Goal: Task Accomplishment & Management: Use online tool/utility

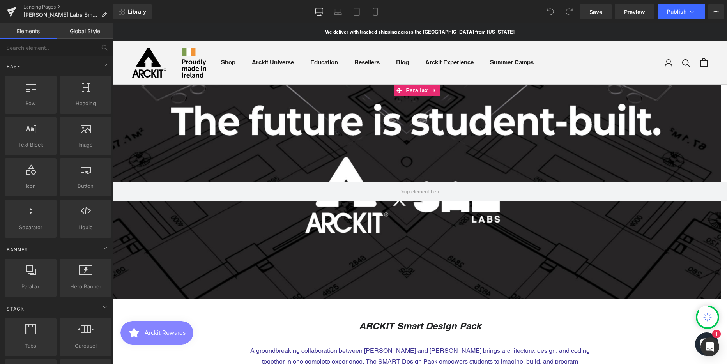
click at [270, 129] on div at bounding box center [417, 200] width 609 height 341
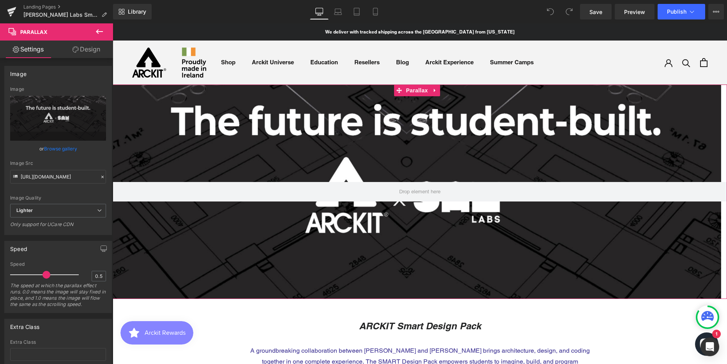
click at [92, 52] on link "Design" at bounding box center [86, 50] width 57 height 18
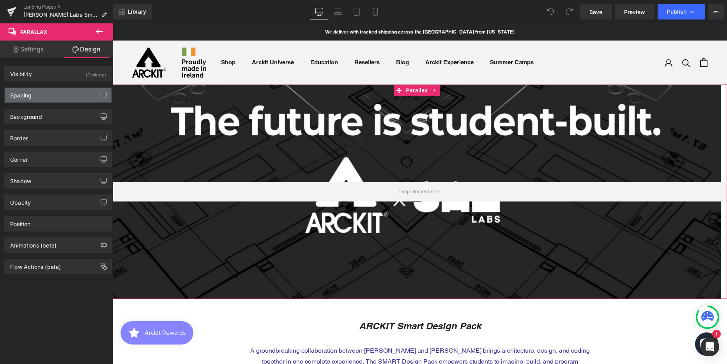
click at [23, 99] on div "Spacing" at bounding box center [58, 95] width 107 height 15
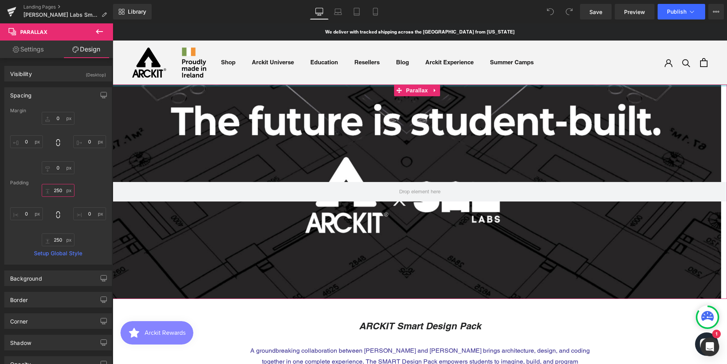
click at [58, 189] on input "250" at bounding box center [58, 190] width 33 height 13
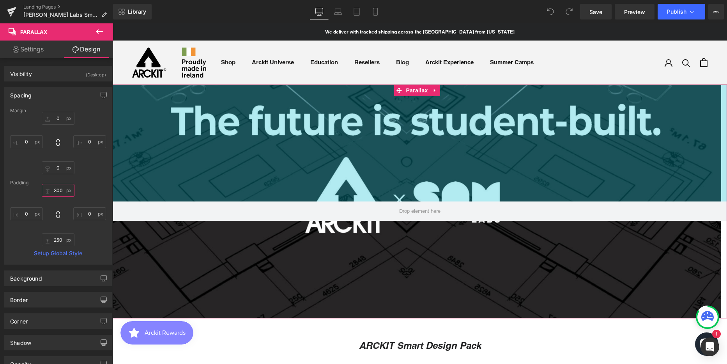
click at [60, 190] on input "300" at bounding box center [58, 190] width 33 height 13
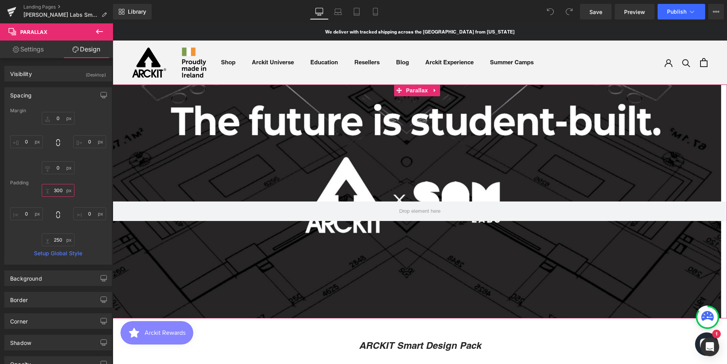
click at [60, 190] on input "300" at bounding box center [58, 190] width 33 height 13
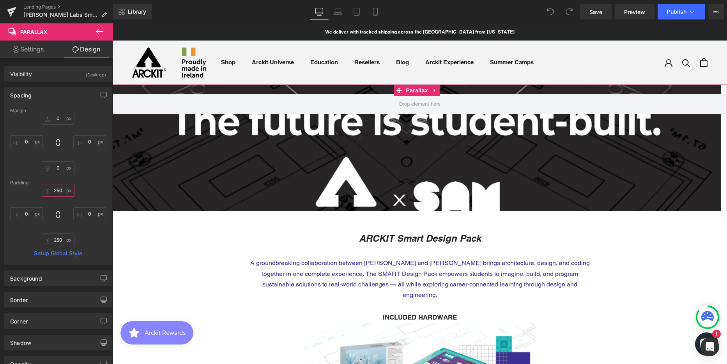
scroll to position [2787, 609]
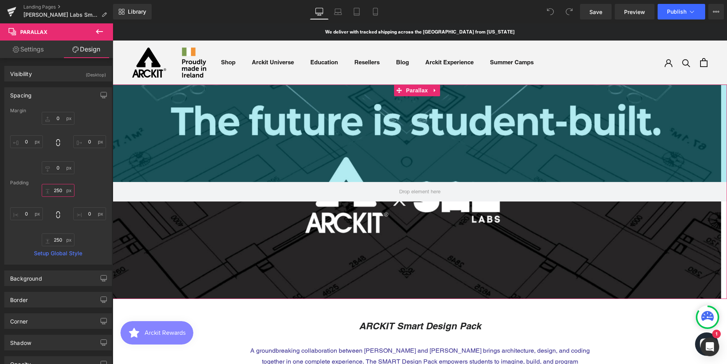
click at [54, 190] on input "250" at bounding box center [58, 190] width 33 height 13
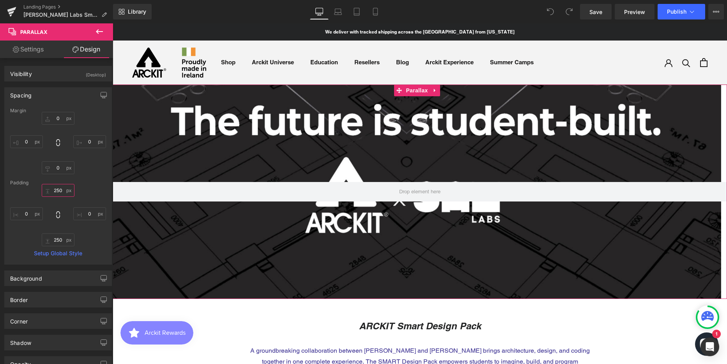
click at [54, 190] on input "250" at bounding box center [58, 190] width 33 height 13
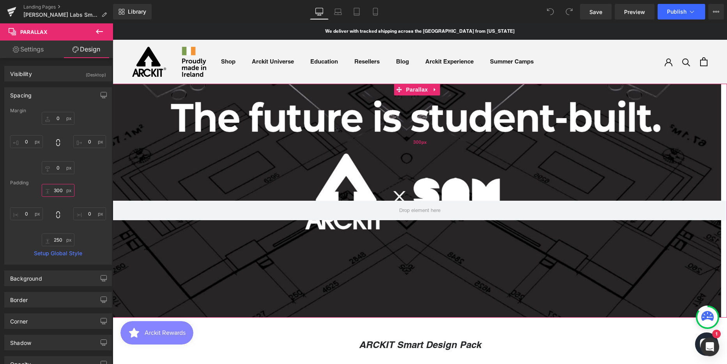
scroll to position [0, 0]
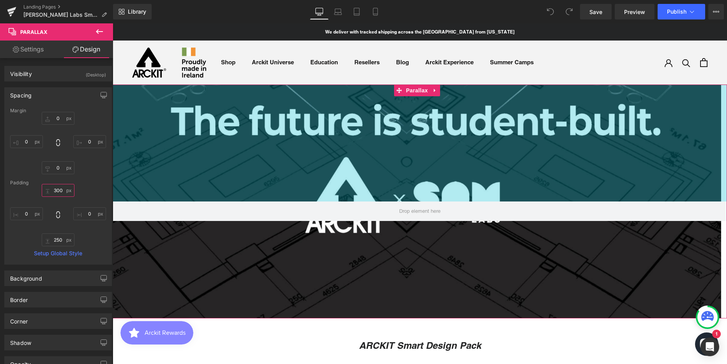
click at [56, 188] on input "300" at bounding box center [58, 190] width 33 height 13
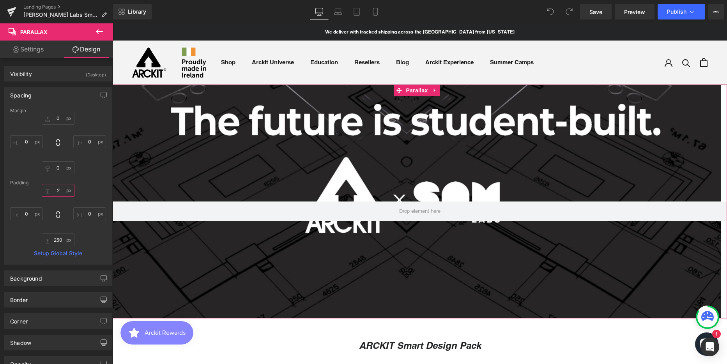
scroll to position [2690, 609]
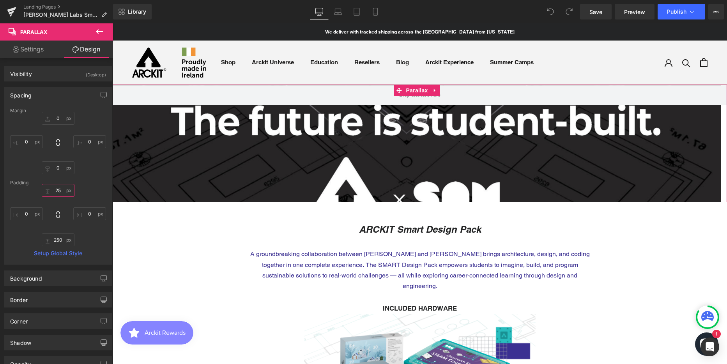
type input "250"
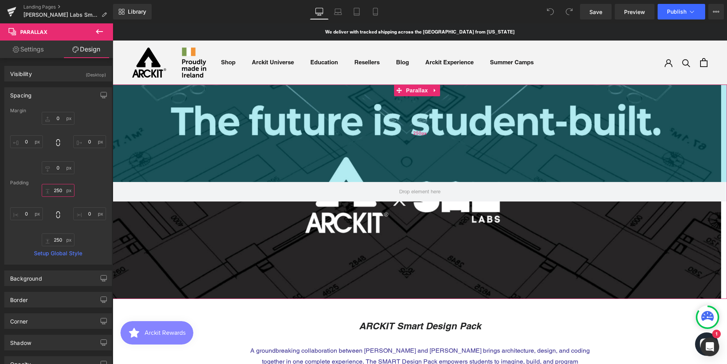
click at [195, 130] on div "250px" at bounding box center [420, 133] width 614 height 97
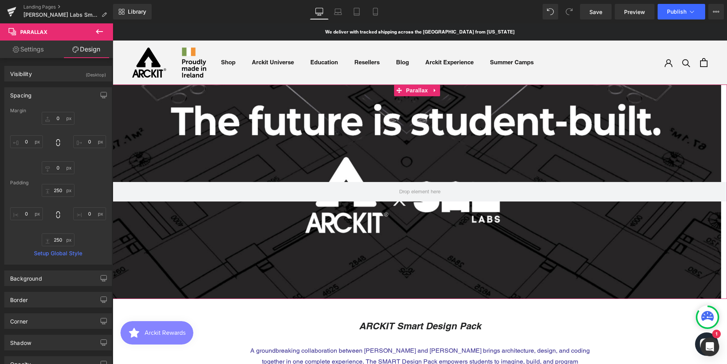
click at [178, 222] on div at bounding box center [417, 200] width 609 height 341
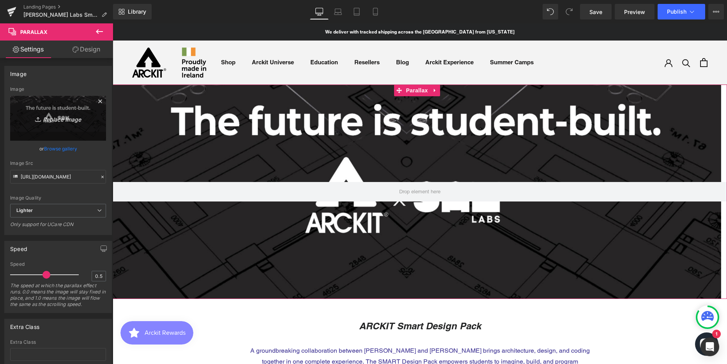
click at [60, 120] on icon "Replace Image" at bounding box center [58, 118] width 62 height 10
type input "C:\fakepath\Hero Banner Option 3 PC.jpg"
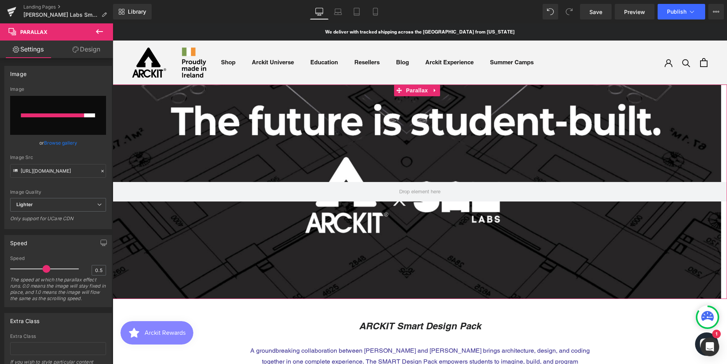
click at [48, 117] on div at bounding box center [52, 115] width 63 height 4
click at [57, 121] on input "file" at bounding box center [58, 115] width 96 height 39
type input "C:\fakepath\Hero Banner Option 3 PC.jpg"
click at [55, 119] on input "file" at bounding box center [58, 115] width 96 height 39
type input "C:\fakepath\Hero Banner Option 3 PC.jpg"
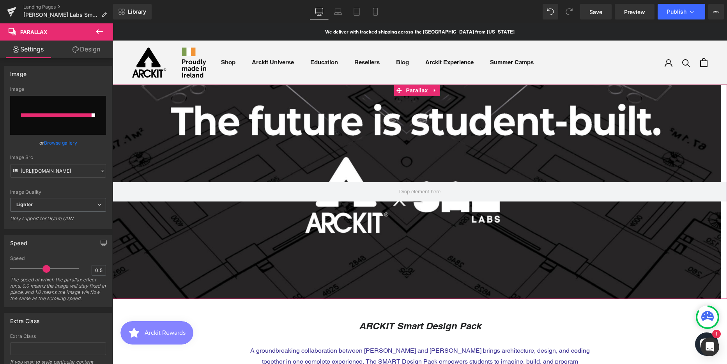
click at [50, 115] on div at bounding box center [56, 115] width 71 height 4
click at [69, 122] on input "file" at bounding box center [58, 115] width 96 height 39
type input "C:\fakepath\Hero Banner Option 3 PC.jpg"
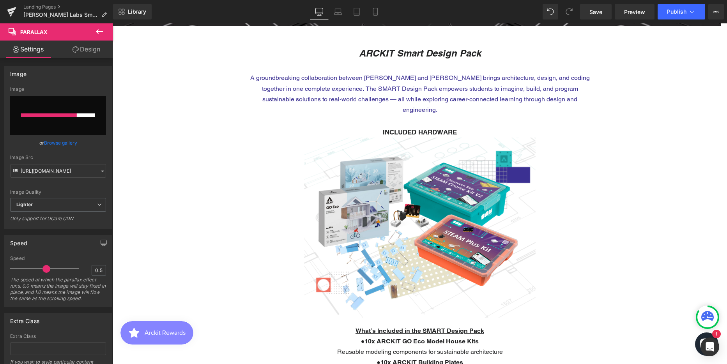
scroll to position [390, 0]
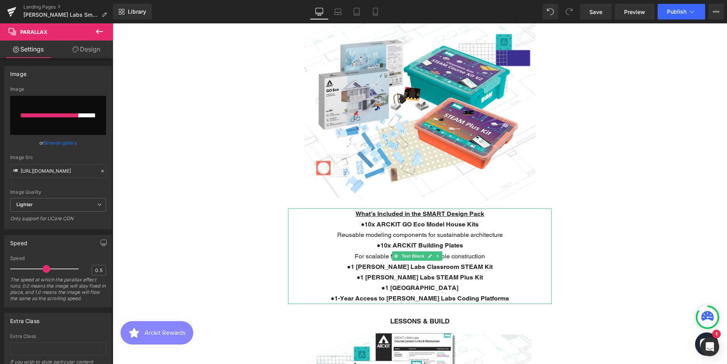
click at [450, 263] on b "1 [PERSON_NAME] Labs Classroom STEAM Kit" at bounding box center [422, 266] width 142 height 7
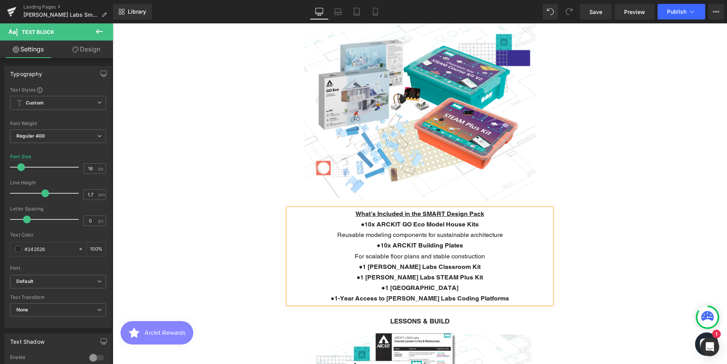
click at [418, 263] on b "1 [PERSON_NAME] Labs Classroom Kit" at bounding box center [422, 266] width 118 height 7
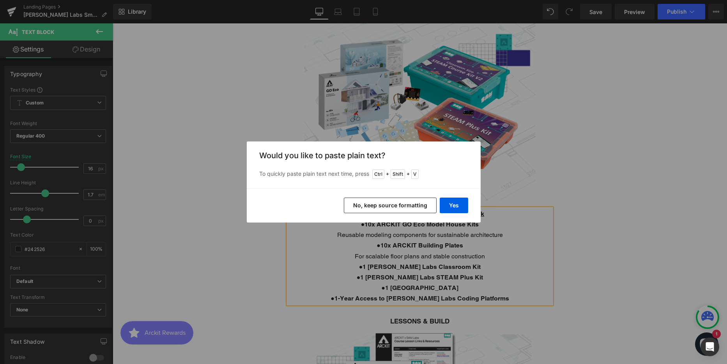
click at [405, 206] on button "No, keep source formatting" at bounding box center [390, 206] width 93 height 16
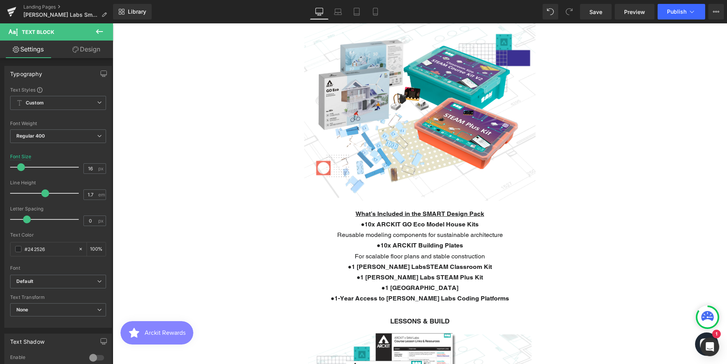
scroll to position [4, 4]
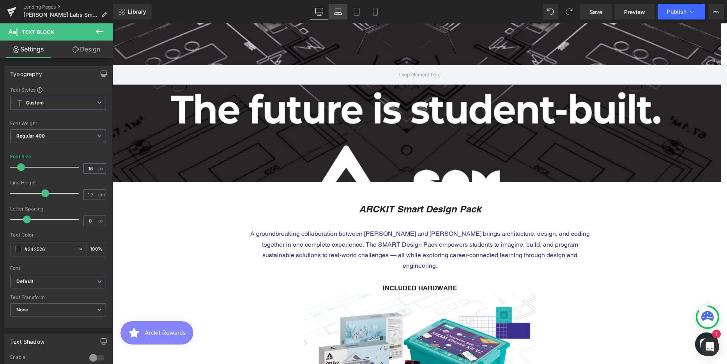
click at [340, 12] on icon at bounding box center [337, 13] width 7 height 2
type input "17"
type input "100"
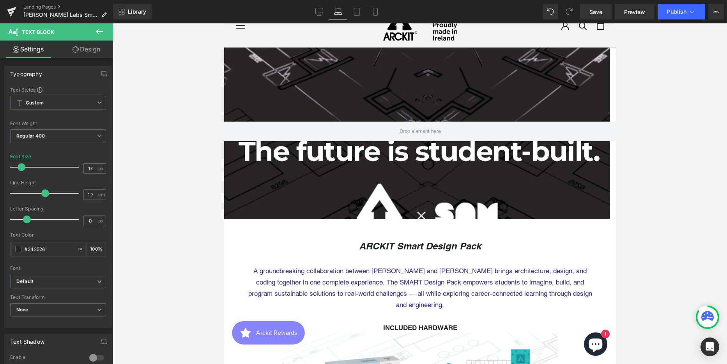
scroll to position [0, 0]
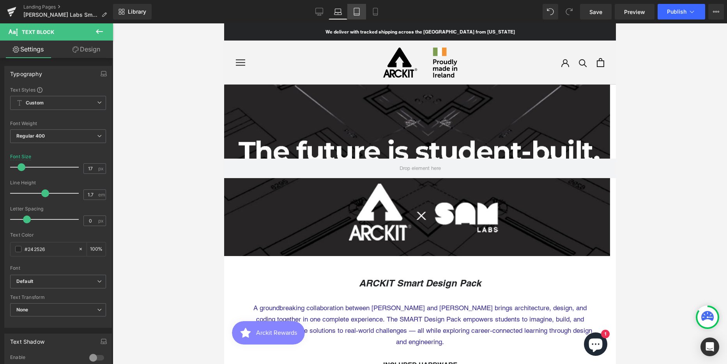
click at [357, 7] on link "Tablet" at bounding box center [356, 12] width 19 height 16
type input "16"
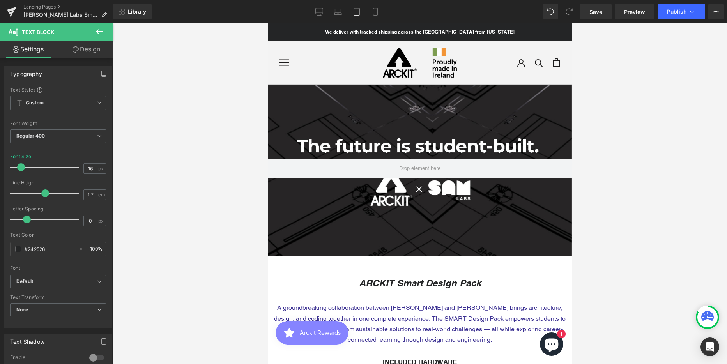
scroll to position [2935, 298]
click at [375, 11] on icon at bounding box center [376, 12] width 8 height 8
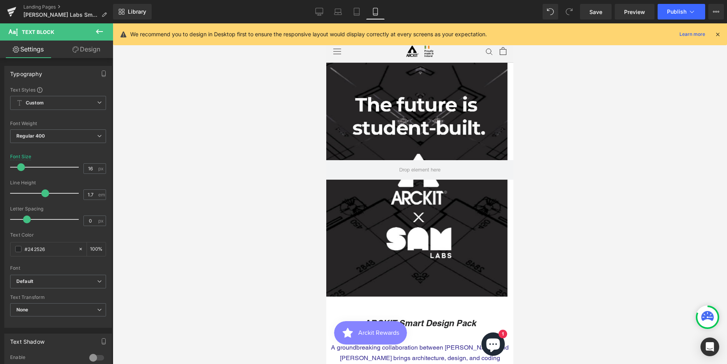
scroll to position [3262, 181]
click at [322, 13] on icon at bounding box center [319, 12] width 8 height 8
type input "100"
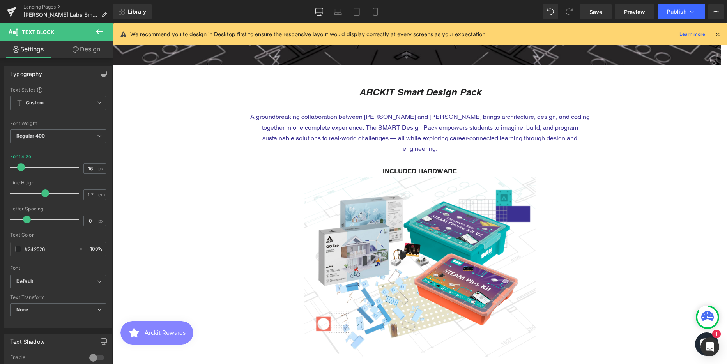
scroll to position [0, 0]
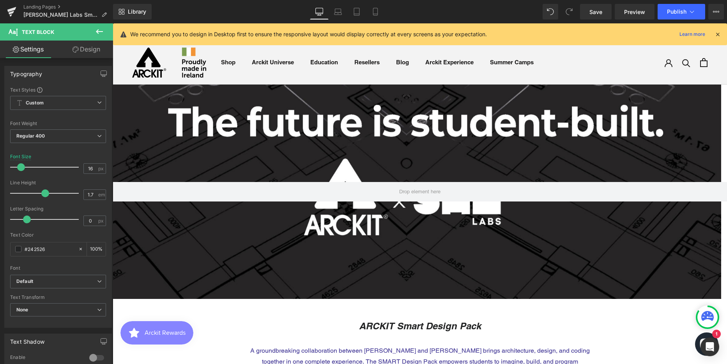
click at [113, 23] on div "250px" at bounding box center [113, 23] width 0 height 0
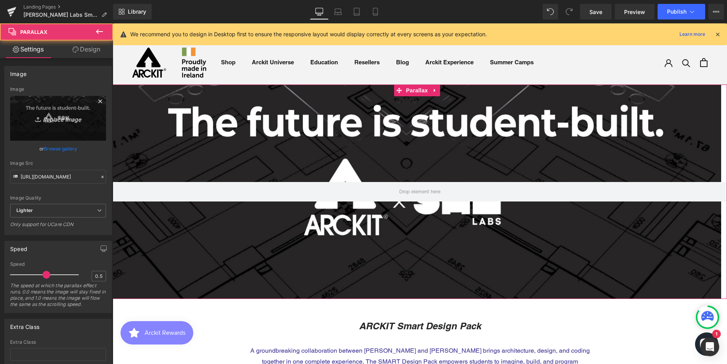
click at [67, 115] on icon "Replace Image" at bounding box center [58, 118] width 62 height 10
type input "C:\fakepath\Hero Banner Option 3 PC.jpg"
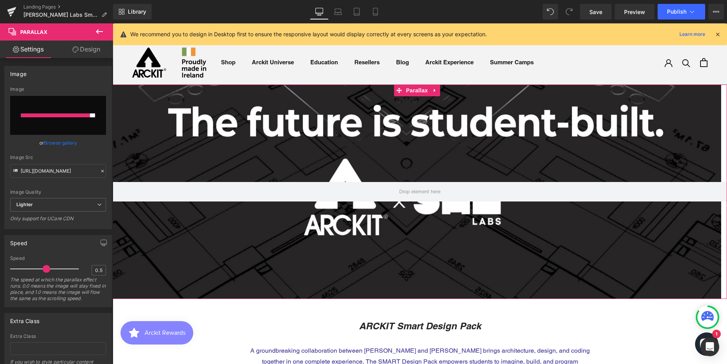
click at [60, 119] on input "file" at bounding box center [58, 115] width 96 height 39
type input "C:\fakepath\Hero Banner Option 3 on PC.png"
click at [67, 125] on input "file" at bounding box center [58, 115] width 96 height 39
type input "C:\fakepath\Hero Banner Option 3 PC.jpg"
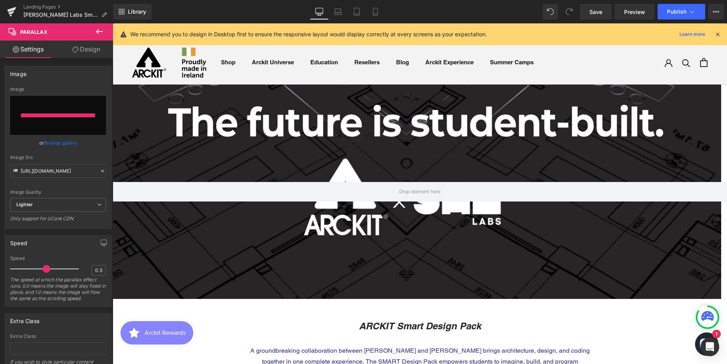
type input "[URL][DOMAIN_NAME]"
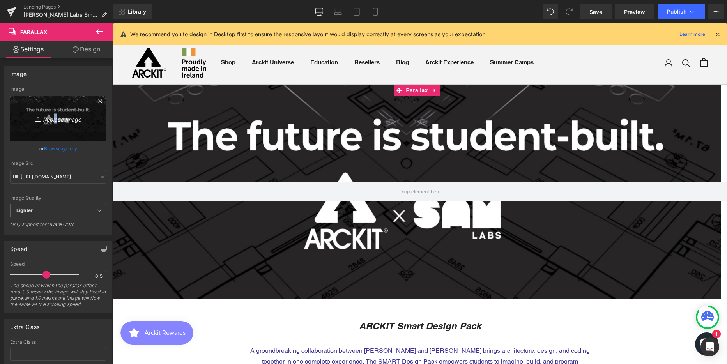
click at [53, 122] on icon "Replace Image" at bounding box center [58, 118] width 62 height 10
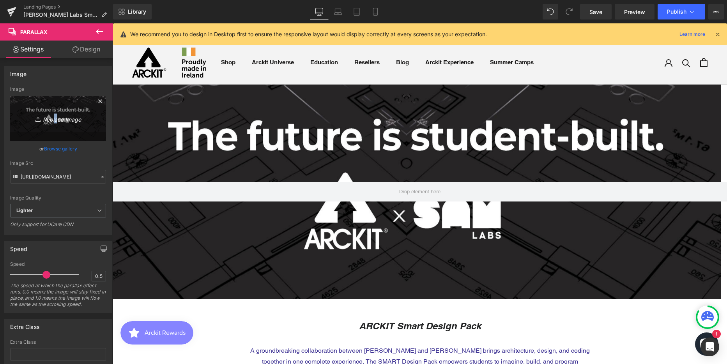
type input "C:\fakepath\Hero Banner Option 3 PC.jpg"
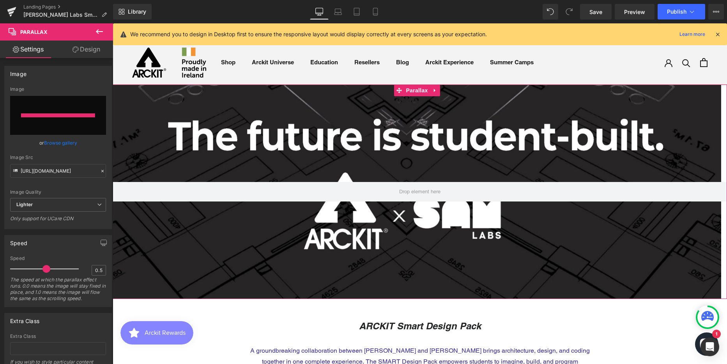
type input "[URL][DOMAIN_NAME]"
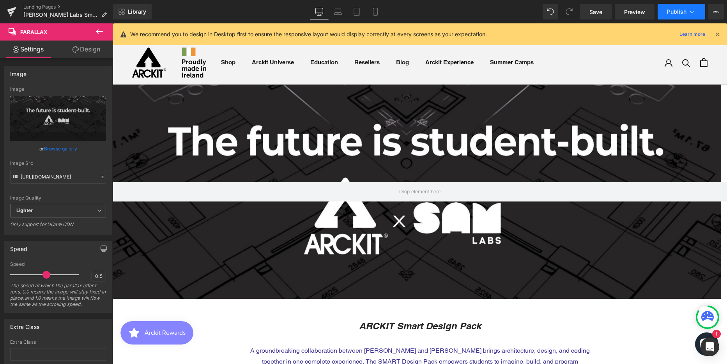
click at [672, 8] on button "Publish" at bounding box center [682, 12] width 48 height 16
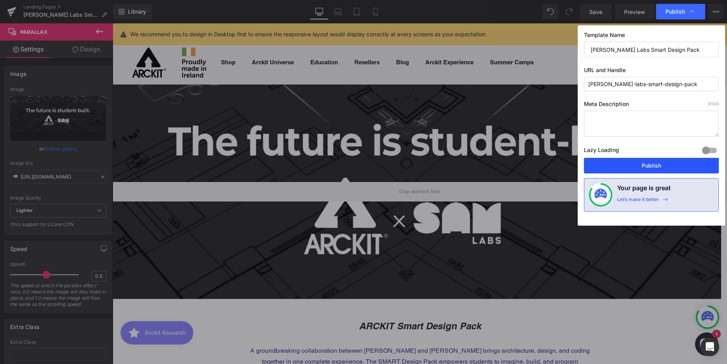
click at [633, 163] on button "Publish" at bounding box center [651, 166] width 135 height 16
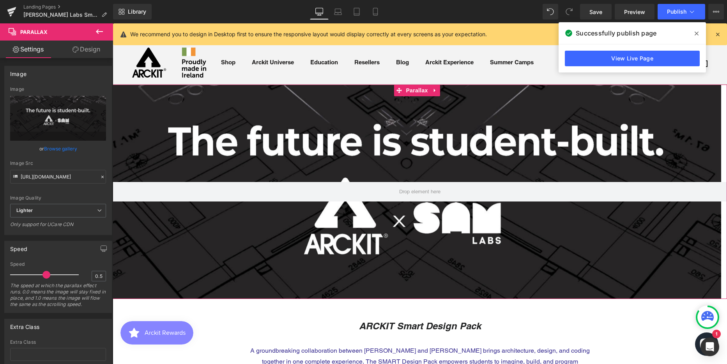
click at [223, 244] on div at bounding box center [417, 202] width 609 height 345
click at [95, 51] on link "Design" at bounding box center [86, 50] width 57 height 18
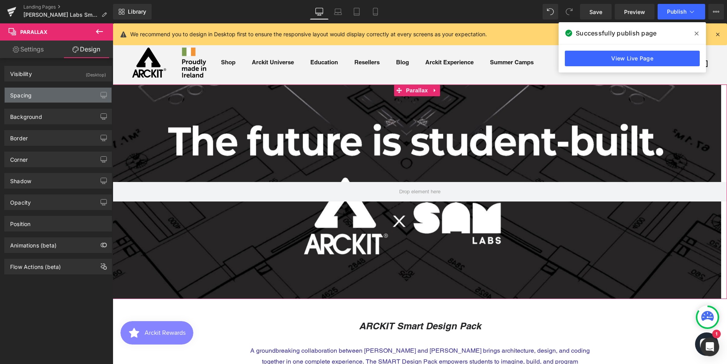
type input "0"
type input "250"
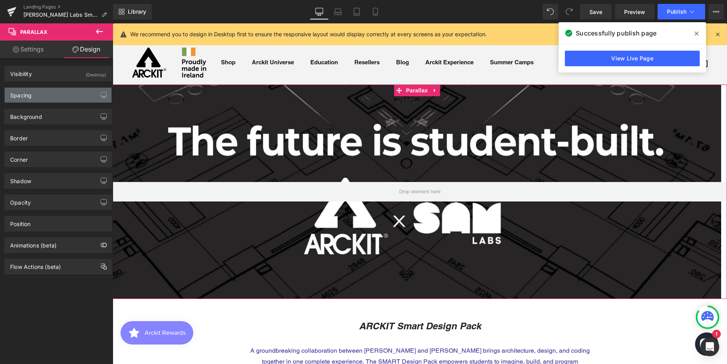
type input "0"
type input "250"
type input "0"
click at [47, 92] on div "Spacing" at bounding box center [58, 95] width 107 height 15
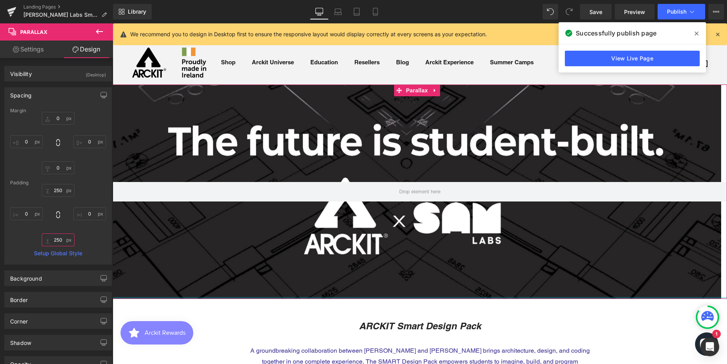
click at [60, 240] on input "250" at bounding box center [58, 240] width 33 height 13
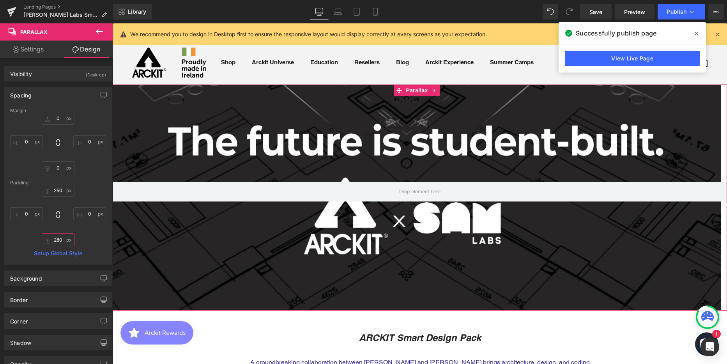
scroll to position [2798, 609]
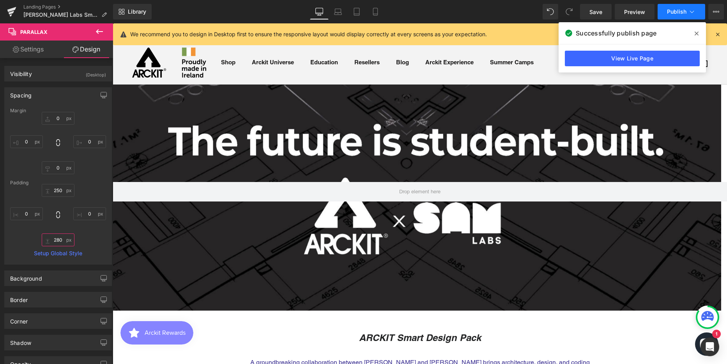
type input "280"
click at [679, 13] on span "Publish" at bounding box center [676, 12] width 19 height 6
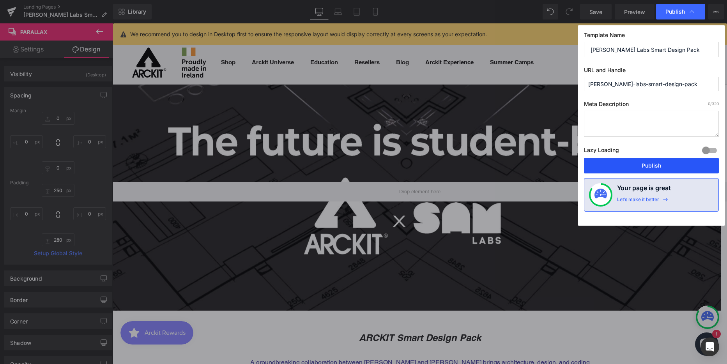
click at [656, 166] on button "Publish" at bounding box center [651, 166] width 135 height 16
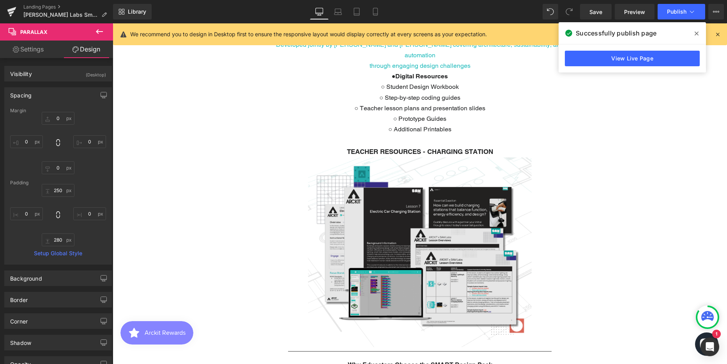
scroll to position [936, 0]
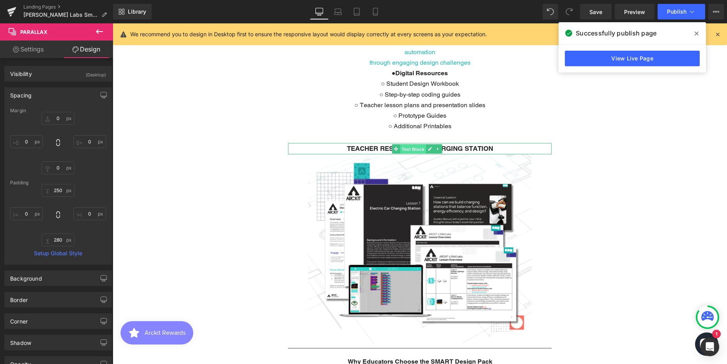
click at [423, 144] on span "Text Block" at bounding box center [413, 148] width 26 height 9
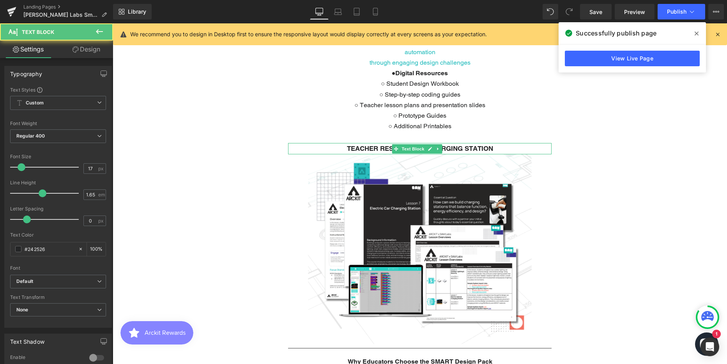
click at [491, 145] on strong "TEACHER RESOURCES - CHARGING STATION" at bounding box center [420, 149] width 146 height 8
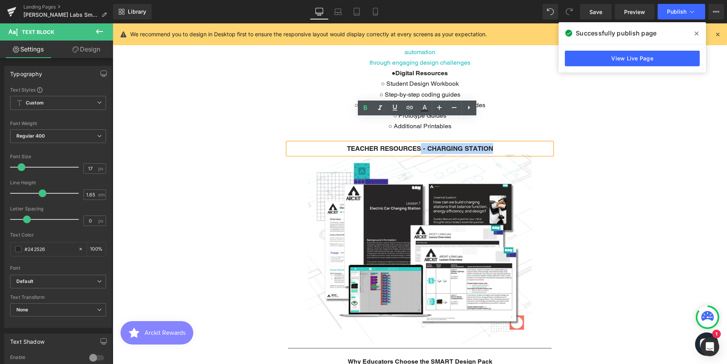
drag, startPoint x: 492, startPoint y: 124, endPoint x: 419, endPoint y: 124, distance: 73.7
click at [419, 143] on p "TEACHER RESOURCES - CHARGING STATION" at bounding box center [420, 148] width 264 height 11
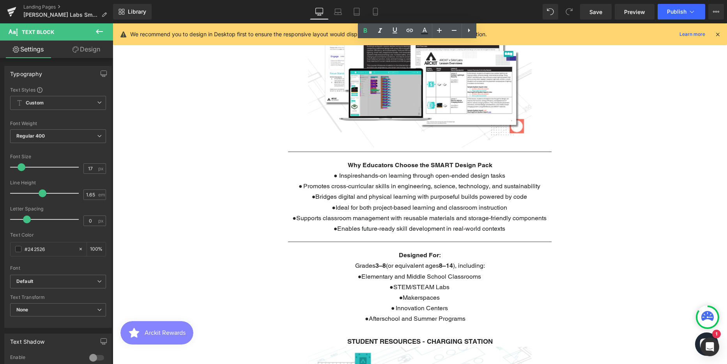
scroll to position [1286, 0]
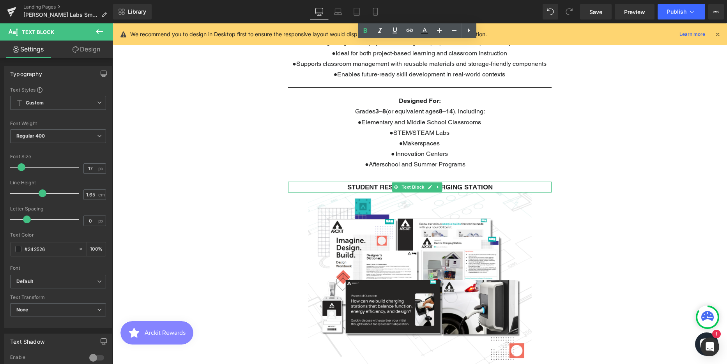
click at [478, 183] on strong "STUDENT RESOURCES - CHARGING STATION" at bounding box center [419, 187] width 145 height 8
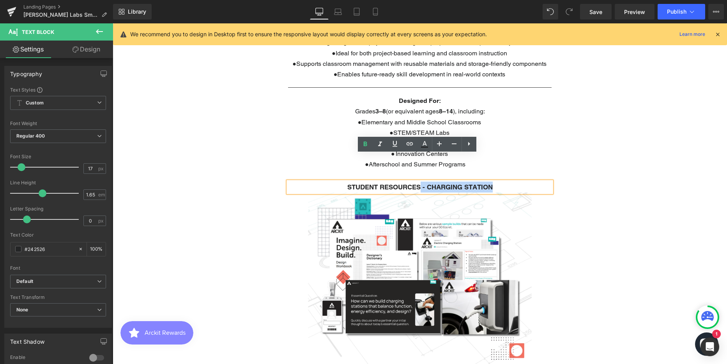
drag, startPoint x: 493, startPoint y: 159, endPoint x: 418, endPoint y: 159, distance: 74.8
click at [418, 182] on p "STUDENT RESOURCES - CHARGING STATION" at bounding box center [420, 187] width 264 height 11
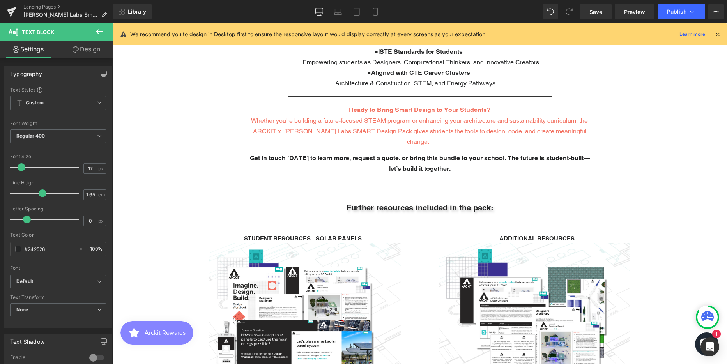
scroll to position [1715, 0]
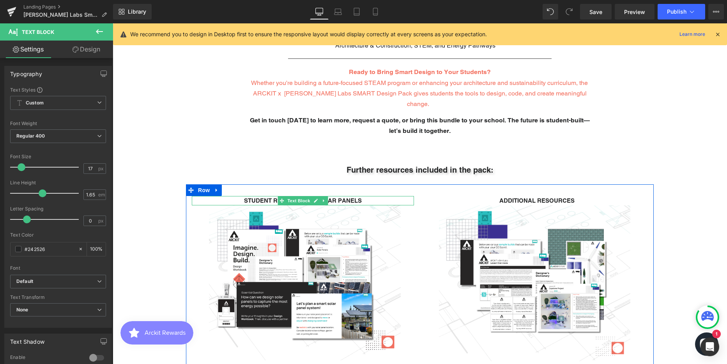
click at [359, 196] on p "STUDENT RESOURCES - SOLAR PANELS" at bounding box center [303, 201] width 222 height 10
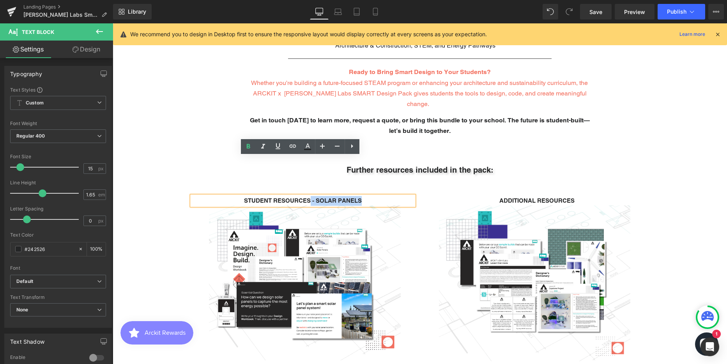
drag, startPoint x: 361, startPoint y: 161, endPoint x: 308, endPoint y: 162, distance: 53.0
click at [308, 196] on p "STUDENT RESOURCES - SOLAR PANELS" at bounding box center [303, 201] width 222 height 10
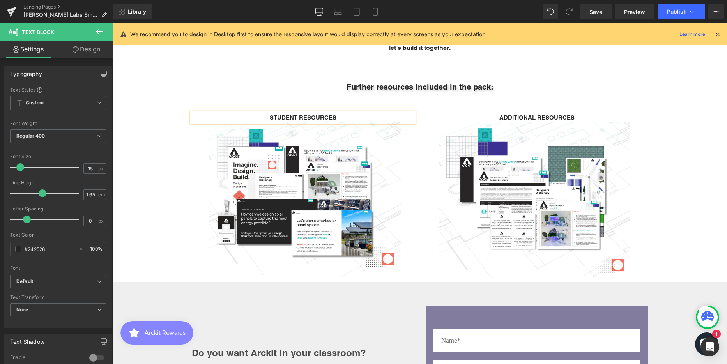
scroll to position [1793, 0]
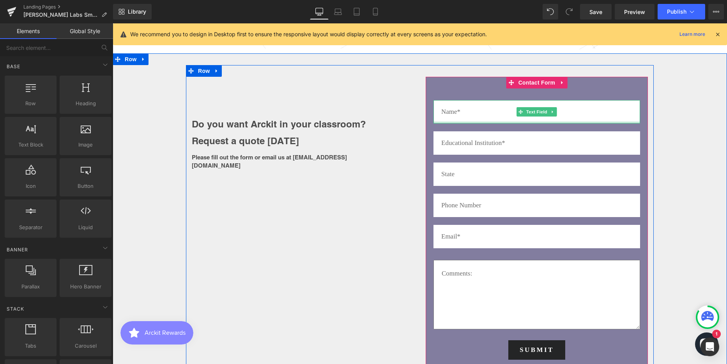
scroll to position [1949, 0]
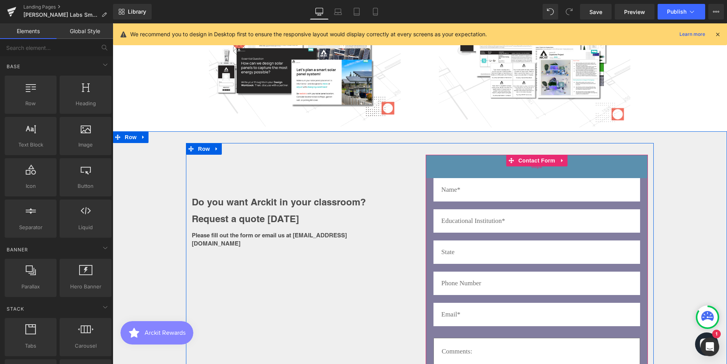
click at [444, 155] on div "60px" at bounding box center [537, 166] width 222 height 23
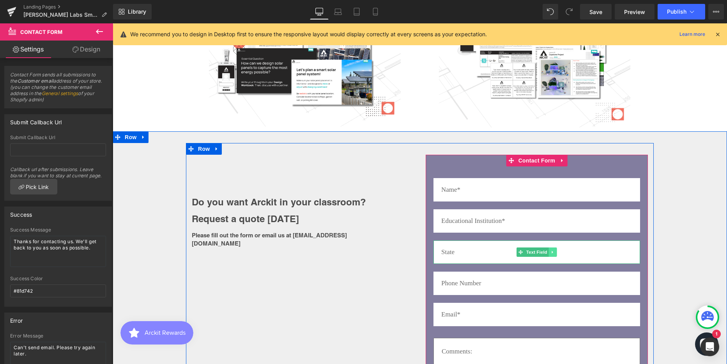
click at [553, 248] on link at bounding box center [553, 252] width 8 height 9
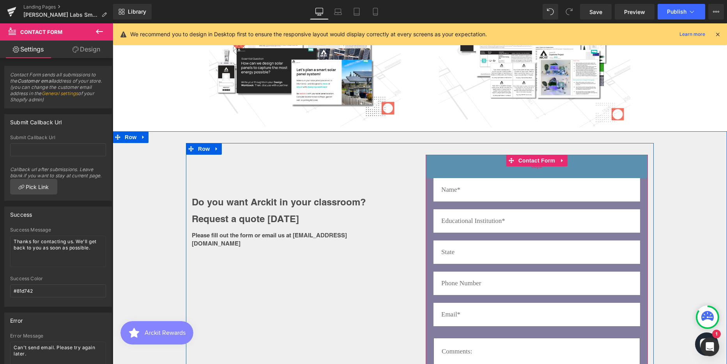
click at [439, 155] on div "60px" at bounding box center [537, 166] width 222 height 23
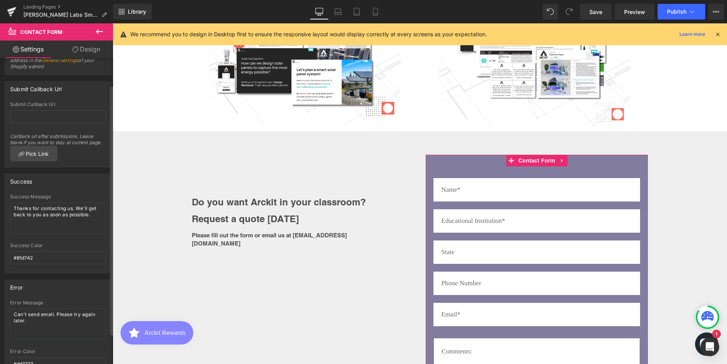
scroll to position [0, 0]
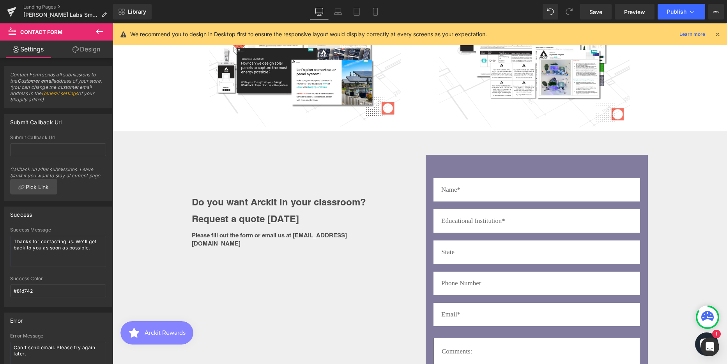
click at [98, 31] on icon at bounding box center [99, 31] width 9 height 9
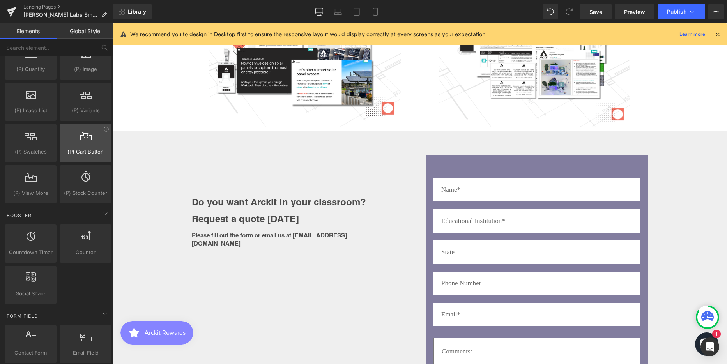
scroll to position [1014, 0]
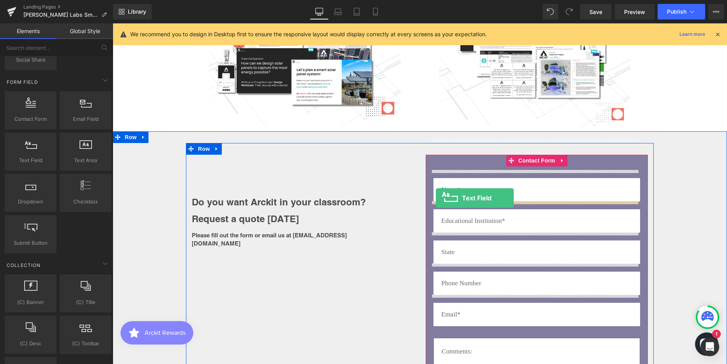
drag, startPoint x: 148, startPoint y: 180, endPoint x: 436, endPoint y: 198, distance: 288.6
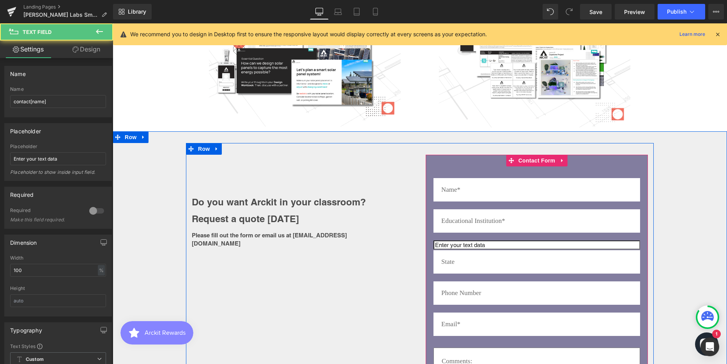
scroll to position [2808, 609]
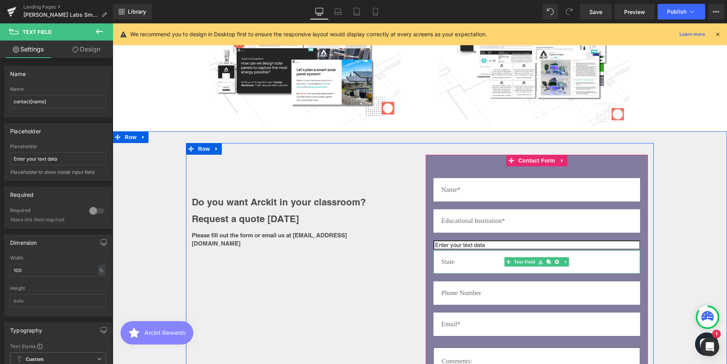
click at [457, 250] on input "text" at bounding box center [536, 261] width 207 height 23
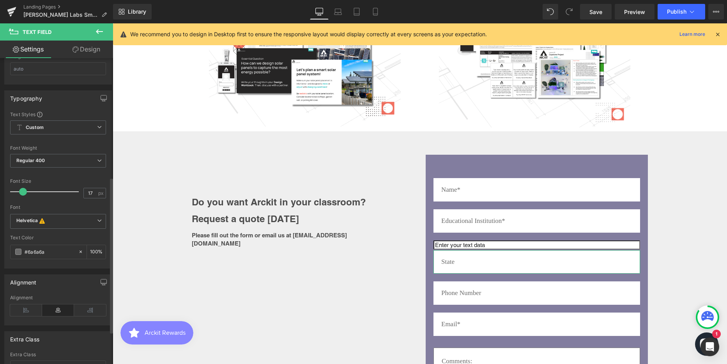
scroll to position [234, 0]
click at [33, 249] on input "#6a6a6a" at bounding box center [50, 250] width 50 height 9
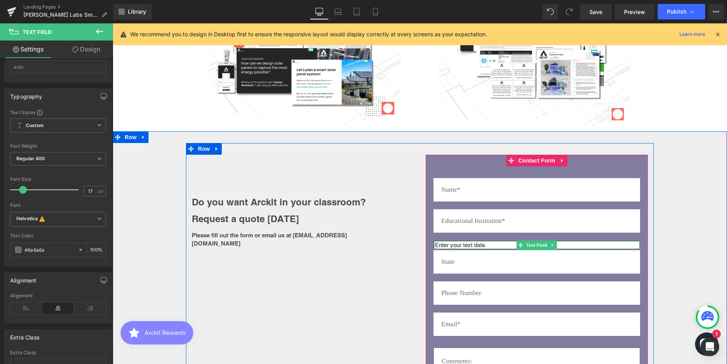
click at [461, 241] on input "text" at bounding box center [536, 245] width 207 height 9
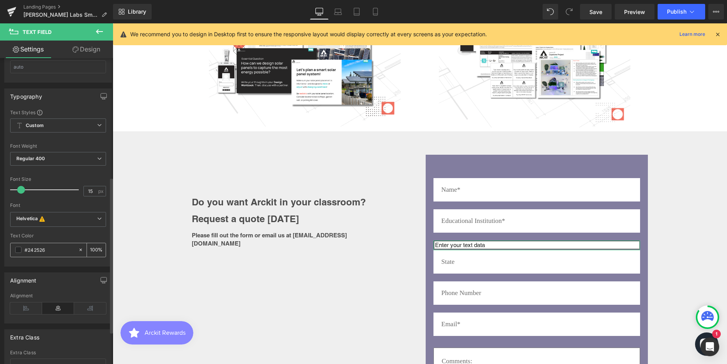
click at [37, 249] on input "#242526" at bounding box center [50, 250] width 50 height 9
type input "#6a6a6a"
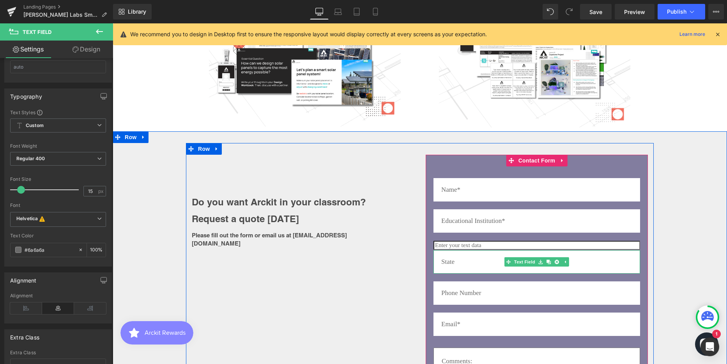
click at [455, 250] on input "text" at bounding box center [536, 261] width 207 height 23
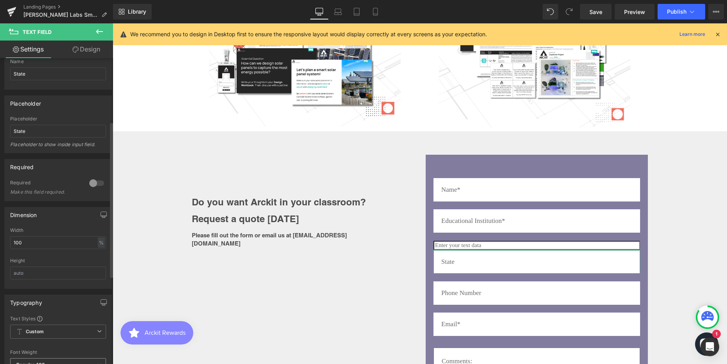
scroll to position [195, 0]
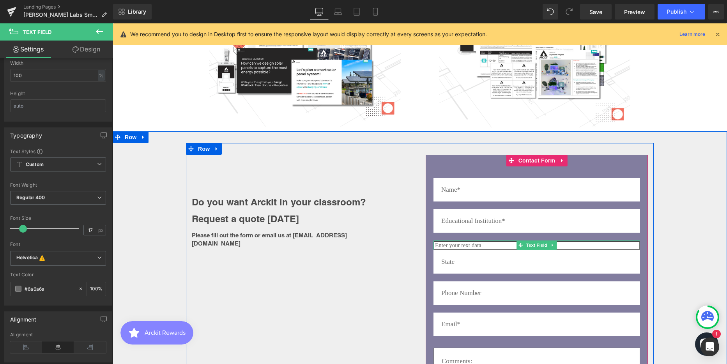
click at [474, 241] on input "text" at bounding box center [536, 245] width 207 height 9
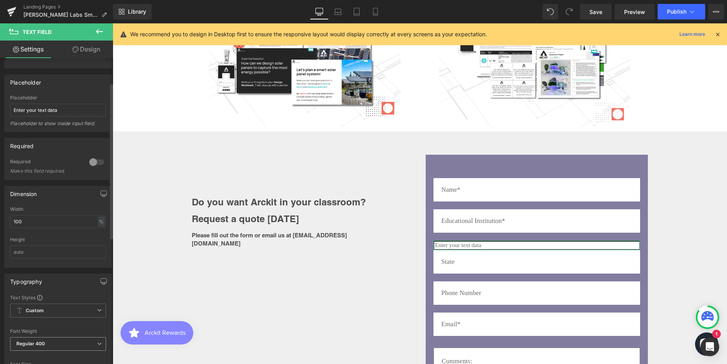
scroll to position [117, 0]
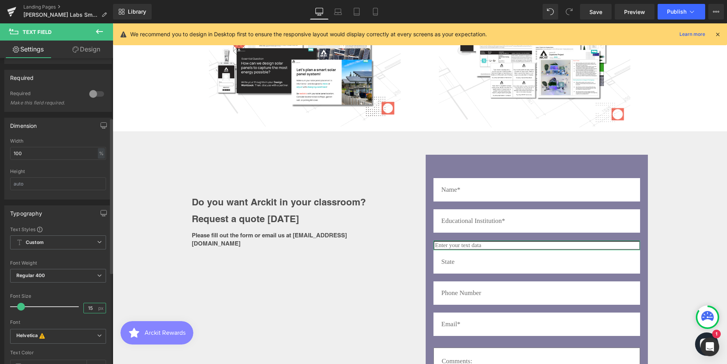
click at [85, 309] on input "15" at bounding box center [91, 308] width 14 height 10
type input "17"
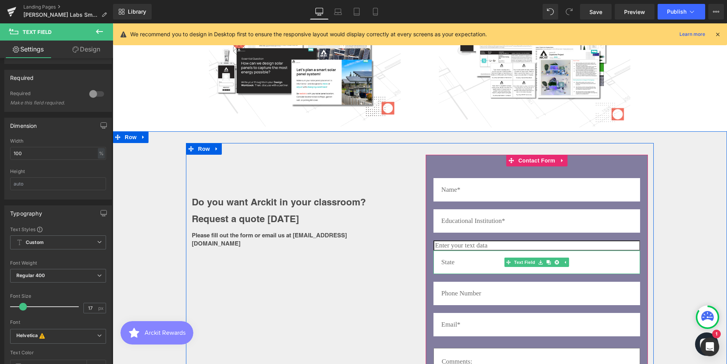
click at [480, 251] on input "text" at bounding box center [536, 262] width 207 height 23
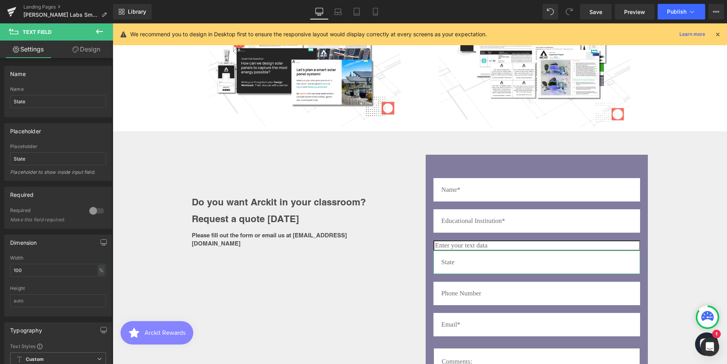
click at [96, 50] on link "Design" at bounding box center [86, 50] width 57 height 18
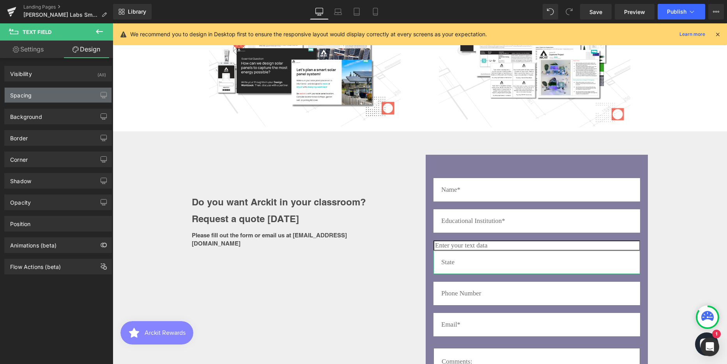
click at [49, 92] on div "Spacing" at bounding box center [58, 95] width 107 height 15
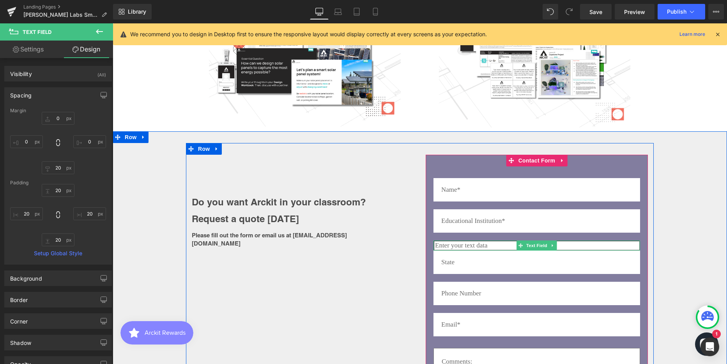
click at [501, 241] on input "text" at bounding box center [536, 246] width 207 height 10
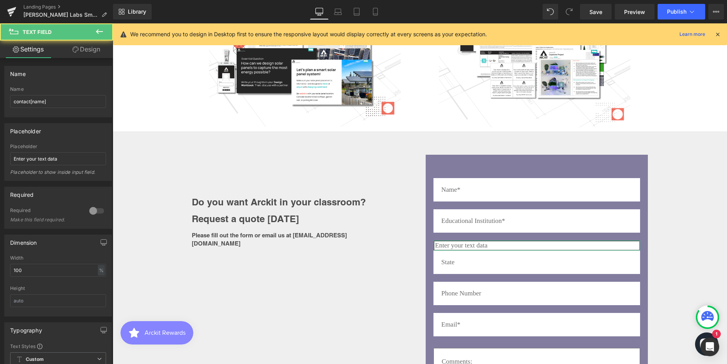
click at [94, 48] on link "Design" at bounding box center [86, 50] width 57 height 18
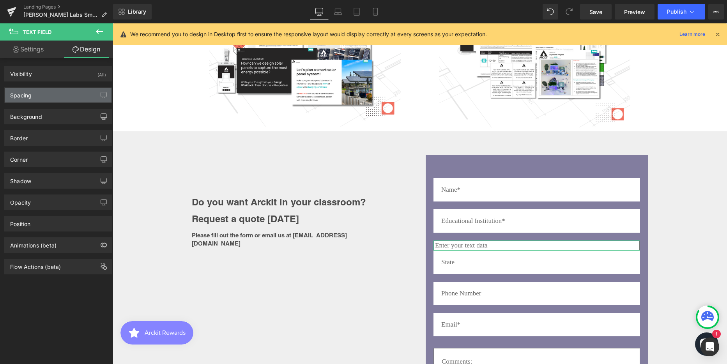
type input "0"
type input "1"
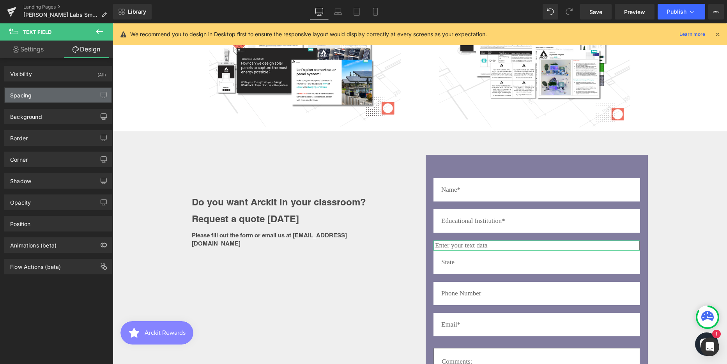
type input "2"
type input "1"
type input "2"
click at [50, 94] on div "Spacing" at bounding box center [58, 95] width 107 height 15
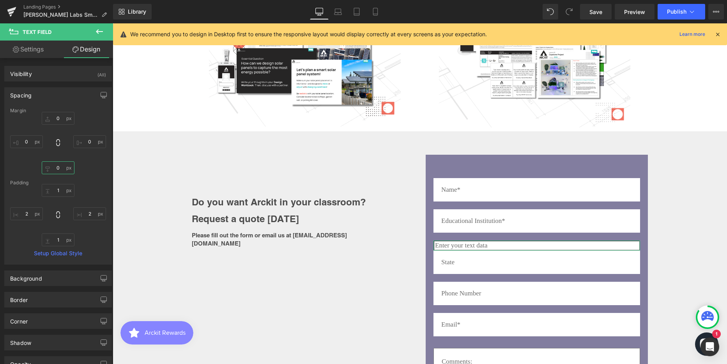
click at [60, 167] on input "0" at bounding box center [58, 167] width 33 height 13
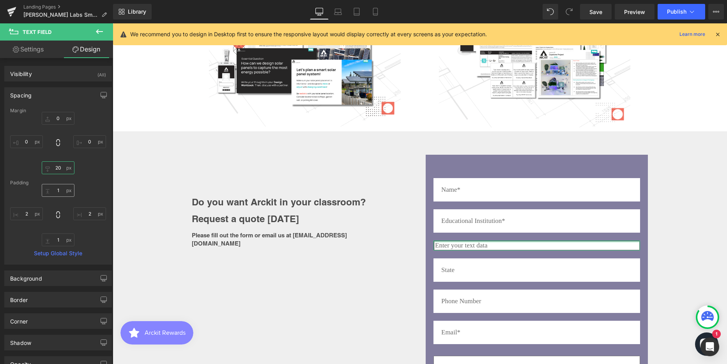
type input "20"
click at [49, 190] on input "1" at bounding box center [58, 190] width 33 height 13
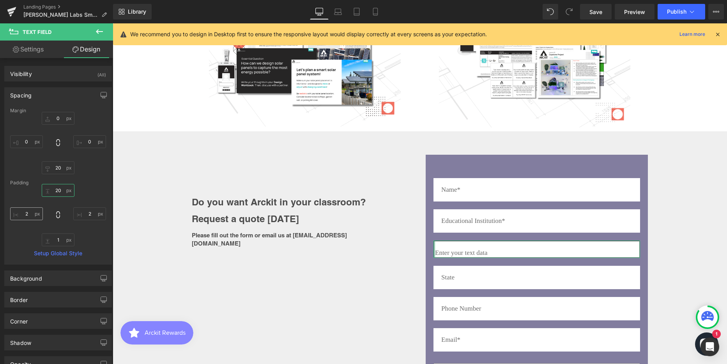
type input "20"
click at [31, 213] on input "2" at bounding box center [26, 213] width 33 height 13
type input "20"
click at [86, 213] on input "2" at bounding box center [89, 213] width 33 height 13
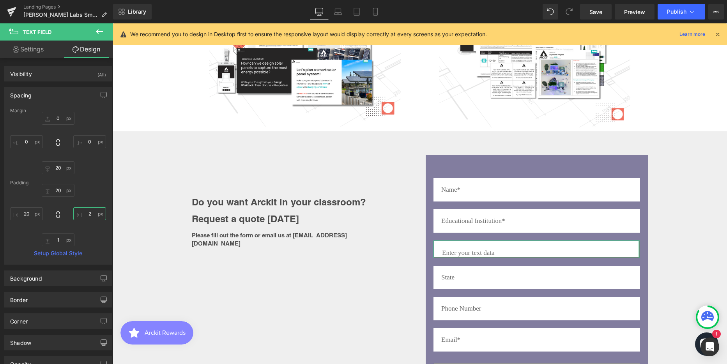
click at [86, 213] on input "2" at bounding box center [89, 213] width 33 height 13
type input "20"
click at [56, 239] on input "1" at bounding box center [58, 240] width 33 height 13
type input "20"
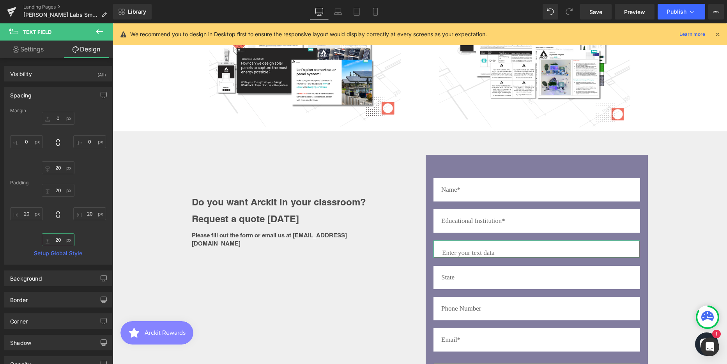
scroll to position [2831, 609]
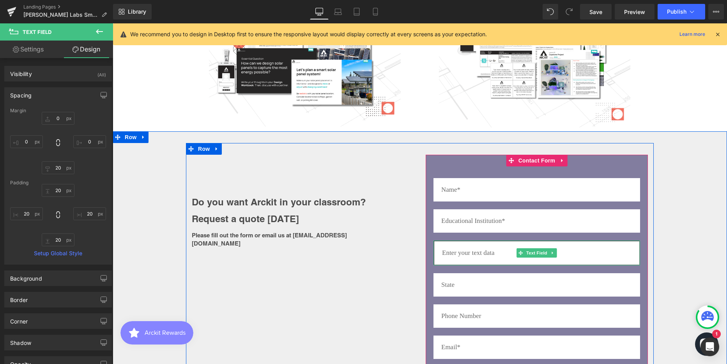
click at [463, 241] on input "text" at bounding box center [536, 253] width 207 height 25
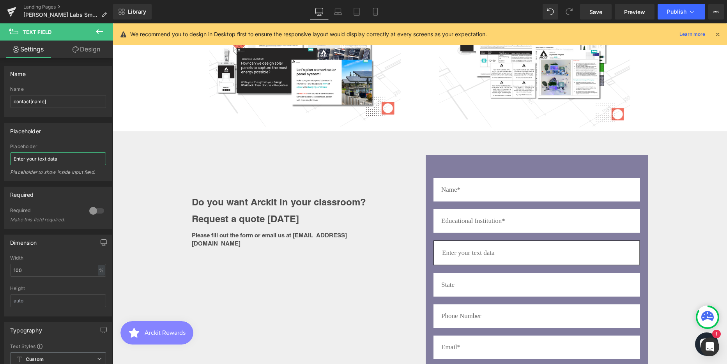
drag, startPoint x: 35, startPoint y: 160, endPoint x: -10, endPoint y: 158, distance: 44.9
click at [0, 158] on html "Text Field You are previewing how the will restyle your page. You can not edit …" at bounding box center [363, 182] width 727 height 364
type input "Country"
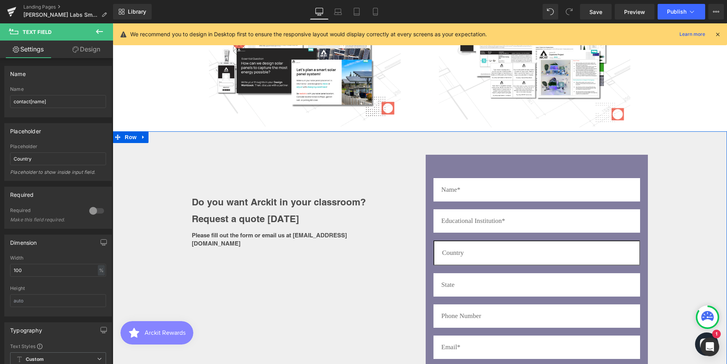
click at [681, 230] on div "Do you want Arckit in your classroom? Request a quote [DATE] Heading Please fil…" at bounding box center [420, 314] width 614 height 343
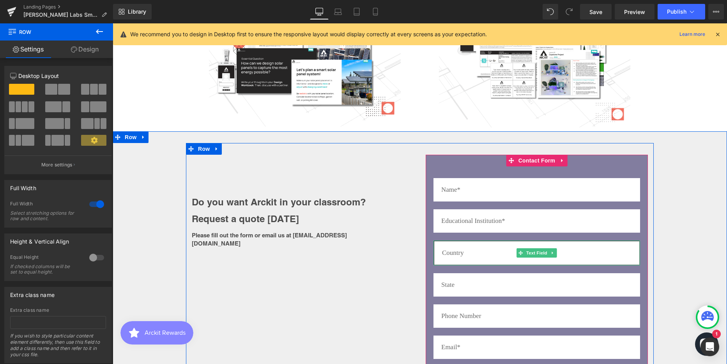
click at [510, 241] on input "text" at bounding box center [536, 253] width 207 height 25
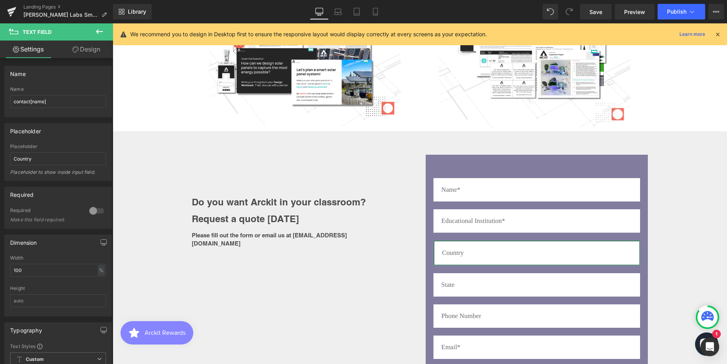
click at [81, 47] on link "Design" at bounding box center [86, 50] width 57 height 18
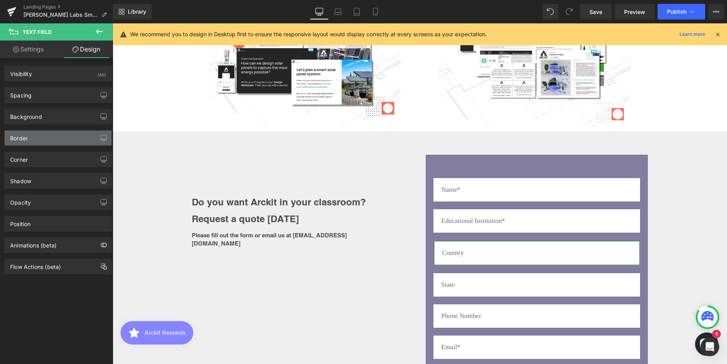
click at [20, 134] on div "Border" at bounding box center [19, 136] width 18 height 11
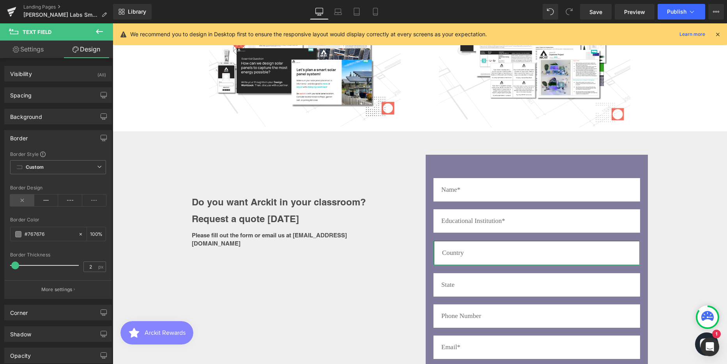
click at [22, 201] on icon at bounding box center [22, 201] width 24 height 12
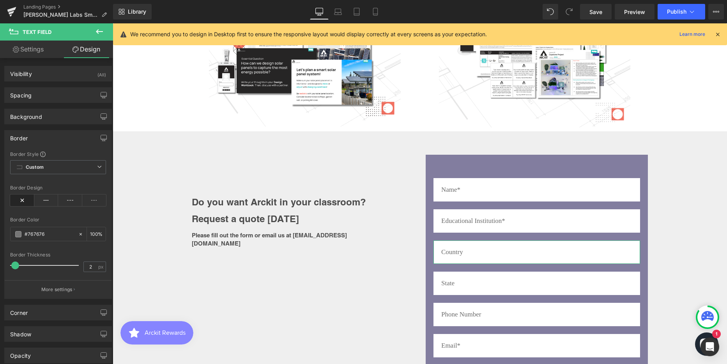
scroll to position [2829, 609]
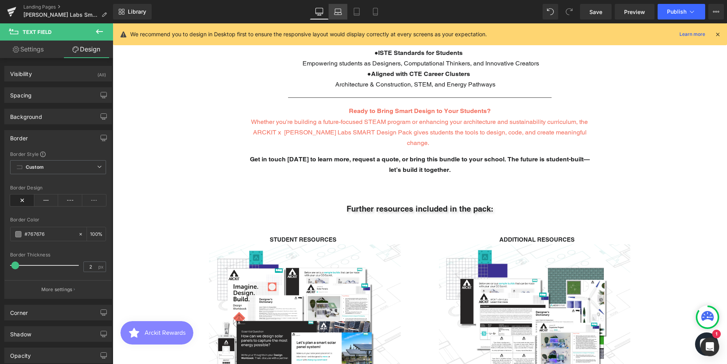
click at [338, 9] on icon at bounding box center [338, 11] width 6 height 4
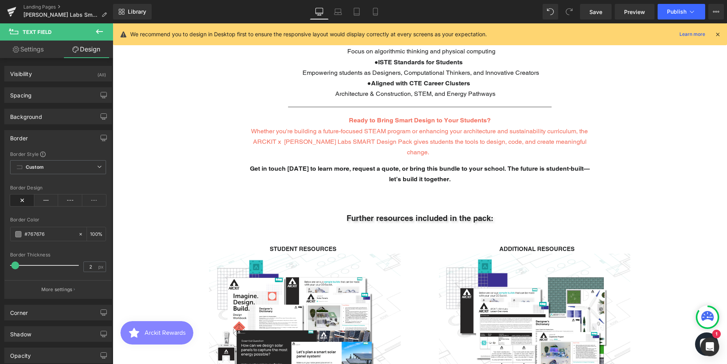
type input "100"
type input "0"
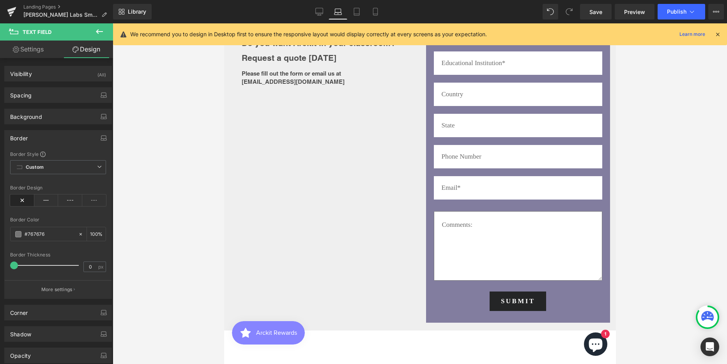
scroll to position [2116, 0]
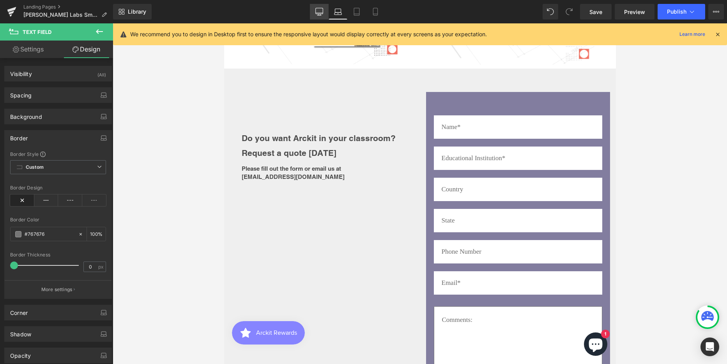
click at [317, 14] on icon at bounding box center [318, 11] width 7 height 6
type input "100"
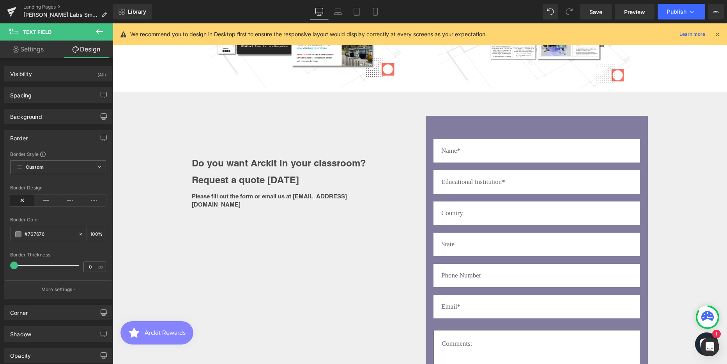
scroll to position [2829, 609]
click at [476, 202] on input "text" at bounding box center [536, 213] width 207 height 23
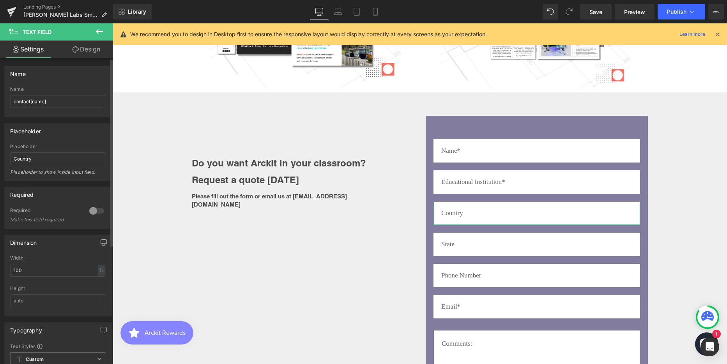
click at [99, 212] on div at bounding box center [96, 211] width 19 height 12
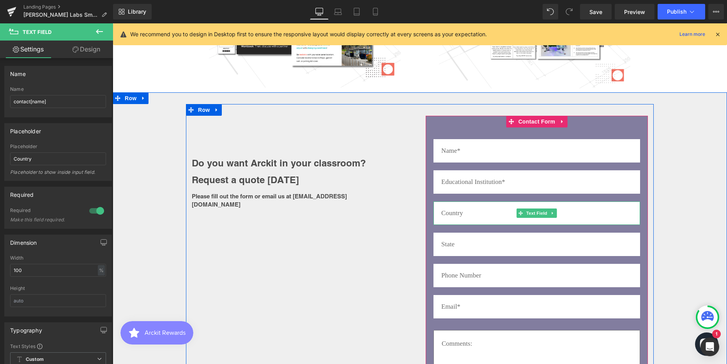
click at [460, 202] on input "text" at bounding box center [536, 213] width 207 height 23
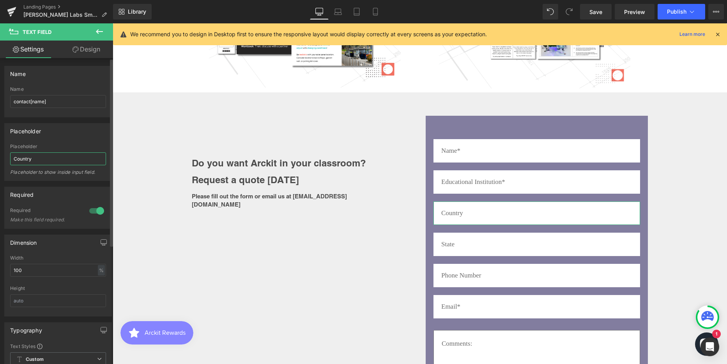
click at [44, 156] on input "Country" at bounding box center [58, 158] width 96 height 13
type input "Country*"
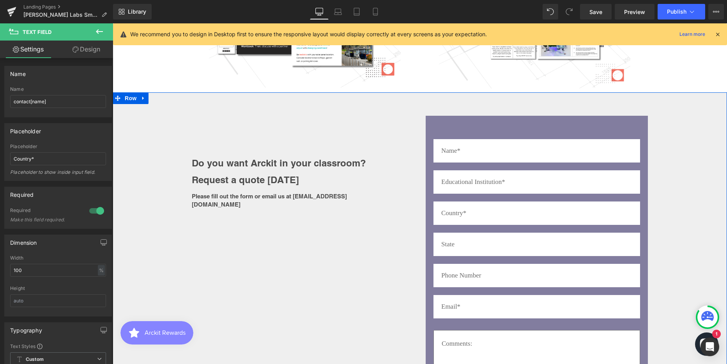
click at [715, 155] on div "Do you want Arckit in your classroom? Request a quote [DATE] Heading Please fil…" at bounding box center [420, 274] width 614 height 341
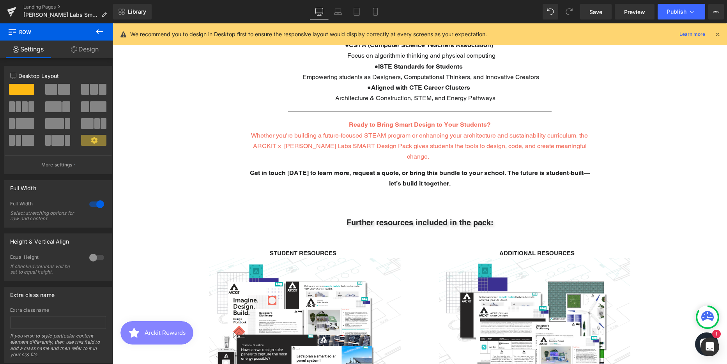
scroll to position [1676, 0]
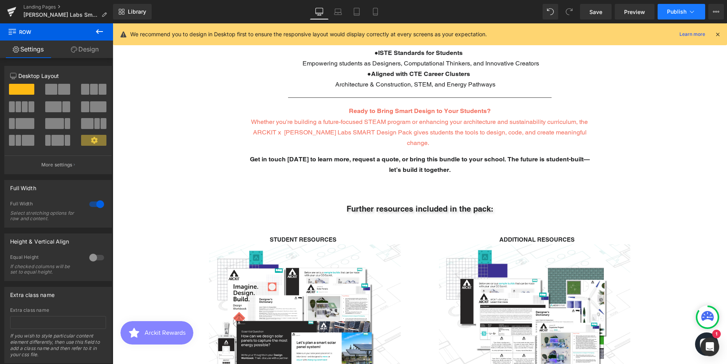
click at [674, 13] on span "Publish" at bounding box center [676, 12] width 19 height 6
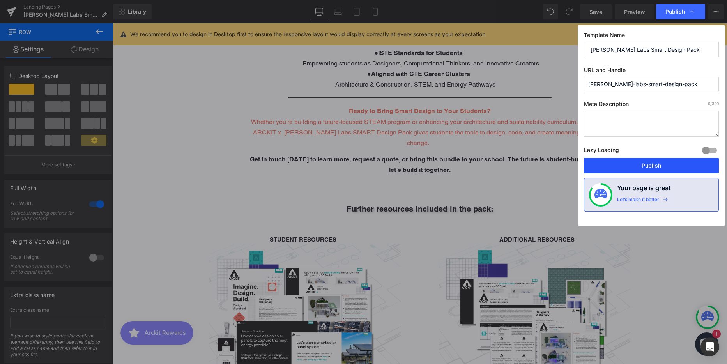
click at [625, 168] on button "Publish" at bounding box center [651, 166] width 135 height 16
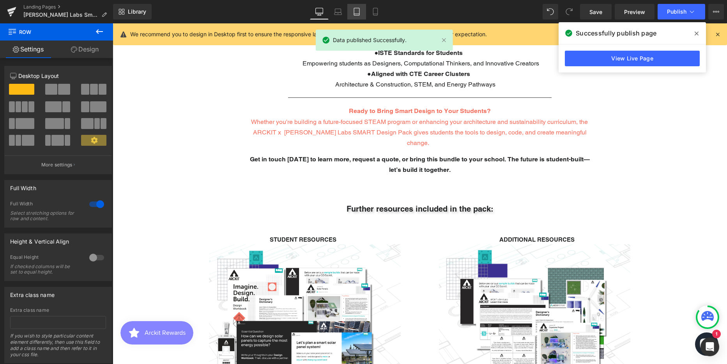
click at [357, 13] on icon at bounding box center [357, 12] width 8 height 8
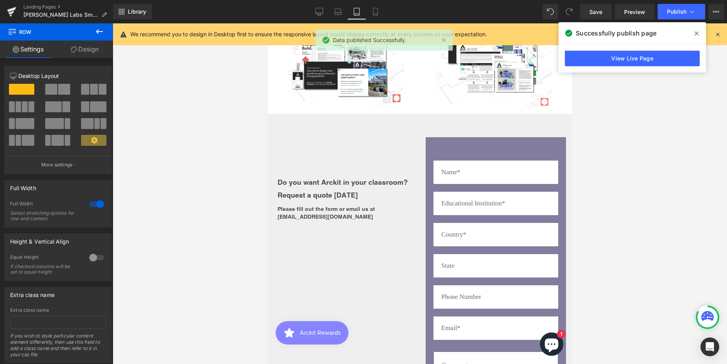
scroll to position [1996, 0]
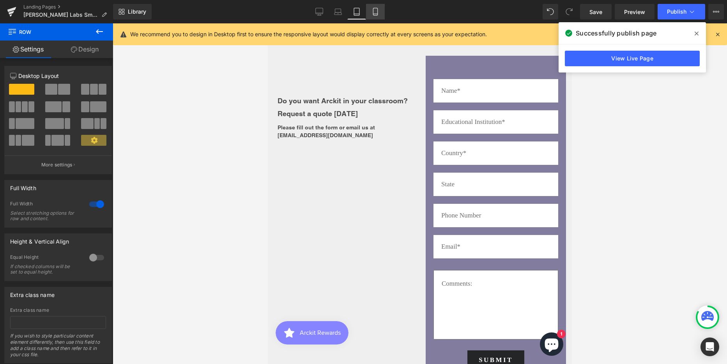
click at [375, 13] on icon at bounding box center [376, 12] width 8 height 8
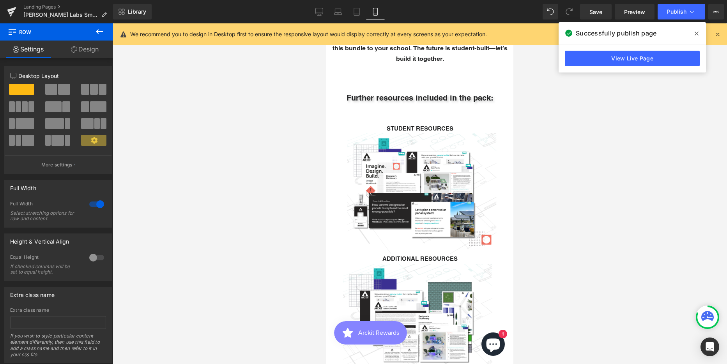
scroll to position [1605, 0]
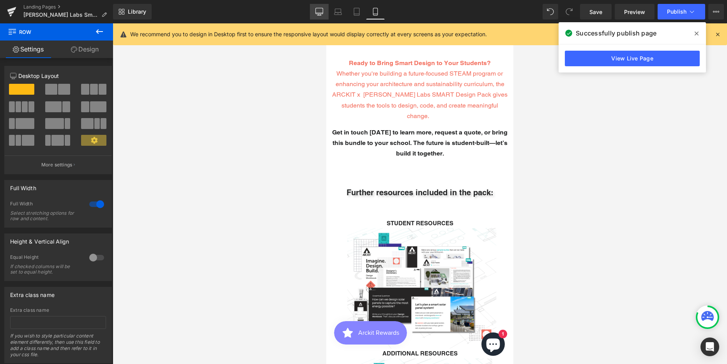
click at [320, 11] on icon at bounding box center [319, 12] width 8 height 8
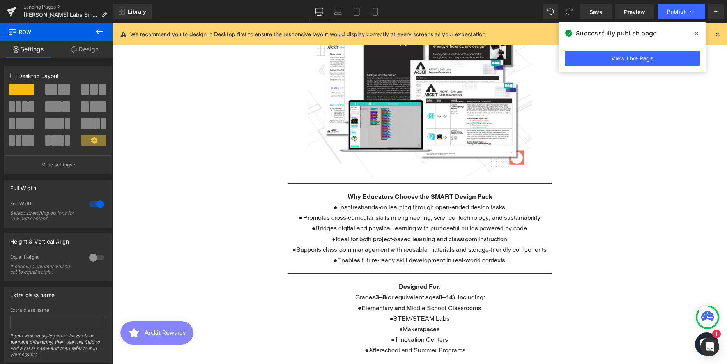
scroll to position [828, 0]
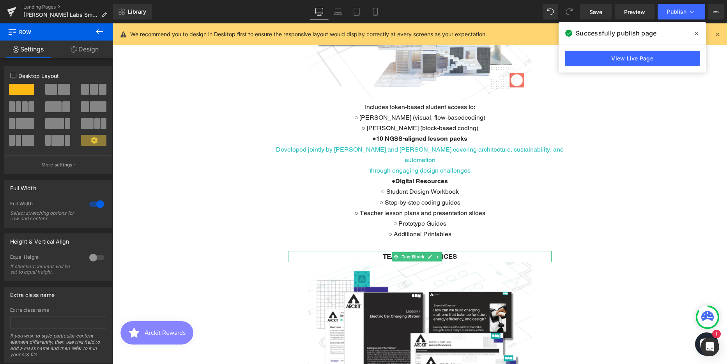
click at [377, 251] on p "TEACHER RESOURCES" at bounding box center [420, 256] width 264 height 11
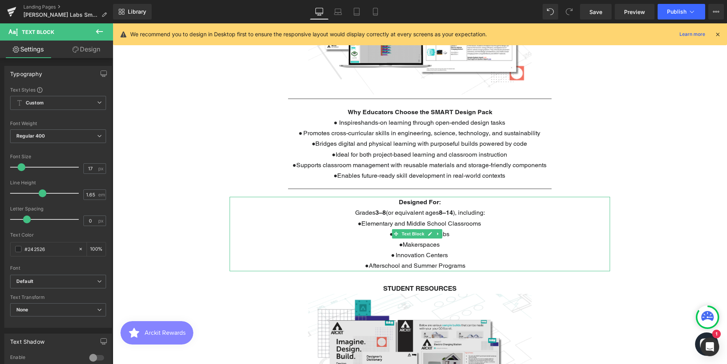
scroll to position [1295, 0]
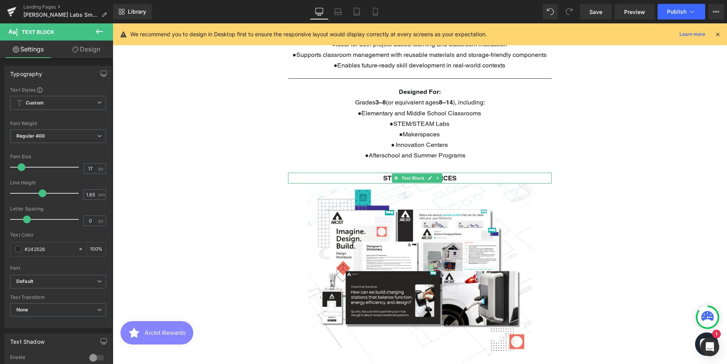
click at [383, 174] on strong "STUDENT RESOURCES" at bounding box center [419, 178] width 73 height 8
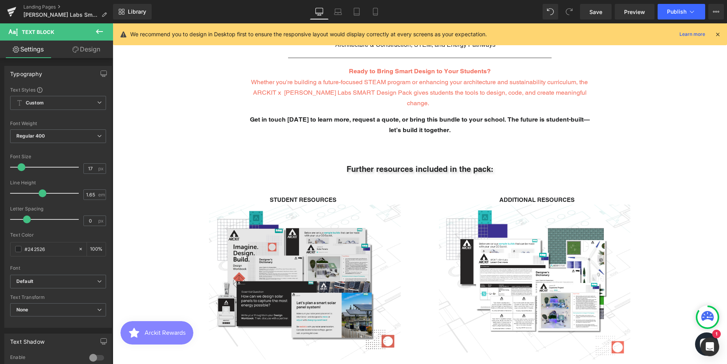
scroll to position [1724, 0]
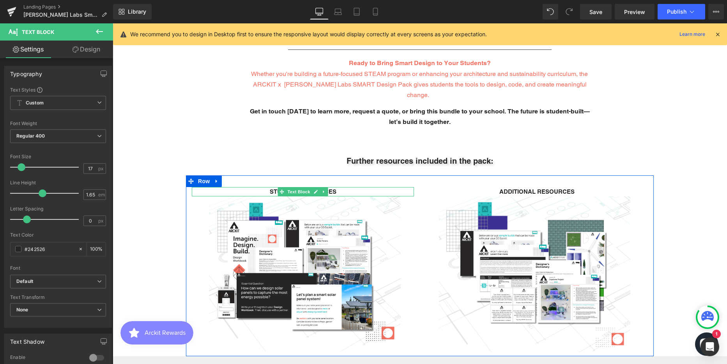
click at [270, 188] on b "STUDENT RESOURCES" at bounding box center [303, 191] width 67 height 7
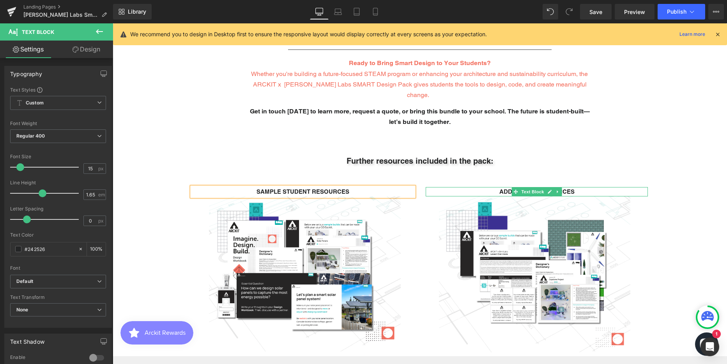
click at [575, 187] on p "ADDITIONAL RESOURCES" at bounding box center [537, 192] width 222 height 10
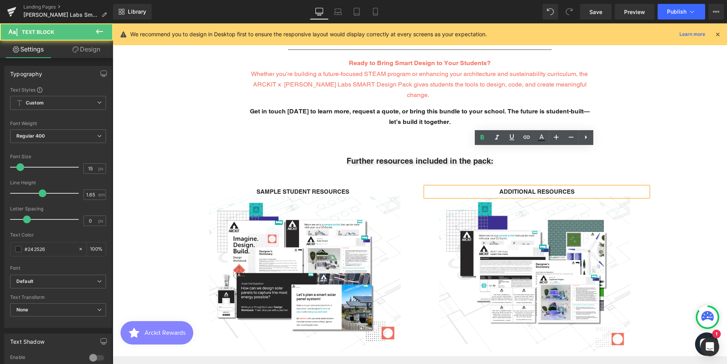
click at [534, 188] on span "ADDITIONAL RESOURCES" at bounding box center [536, 191] width 75 height 7
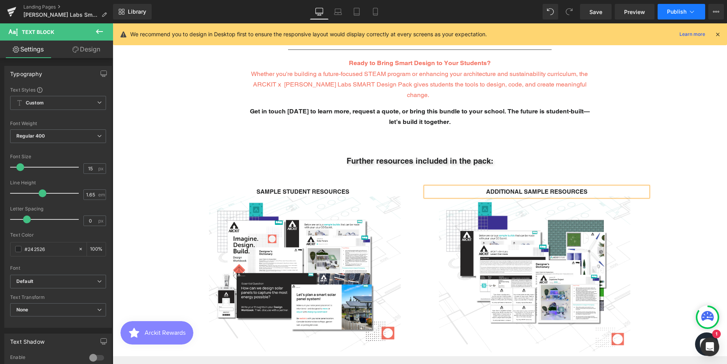
click at [679, 12] on span "Publish" at bounding box center [676, 12] width 19 height 6
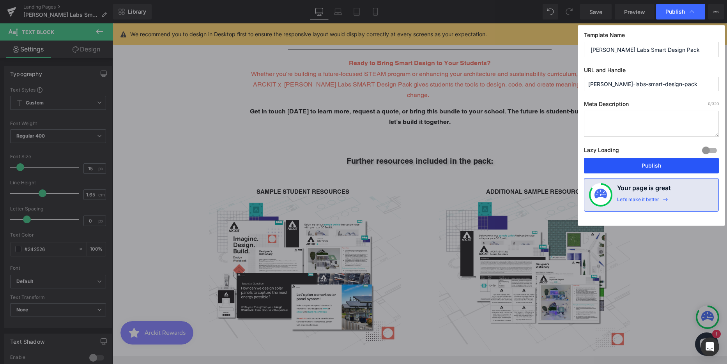
click at [618, 164] on button "Publish" at bounding box center [651, 166] width 135 height 16
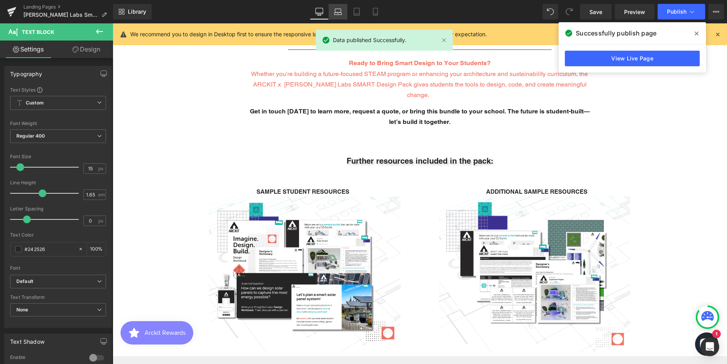
click at [338, 14] on icon at bounding box center [337, 14] width 1 height 0
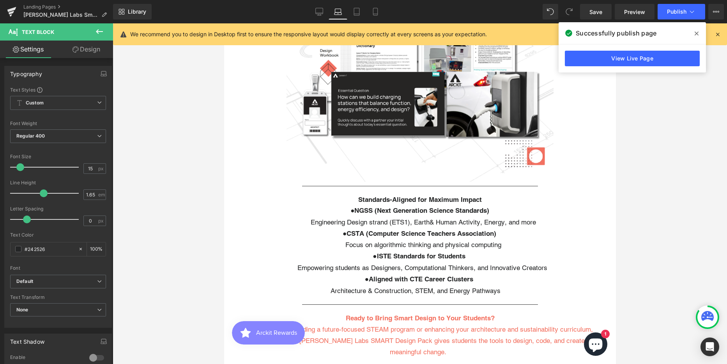
scroll to position [1454, 0]
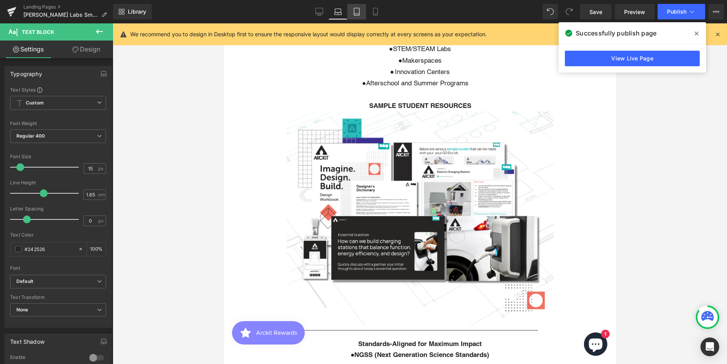
click at [359, 15] on icon at bounding box center [357, 12] width 8 height 8
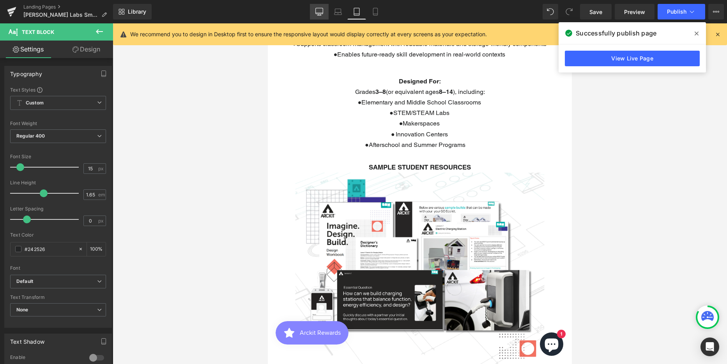
scroll to position [2966, 298]
click at [377, 13] on icon at bounding box center [376, 12] width 8 height 8
type input "100"
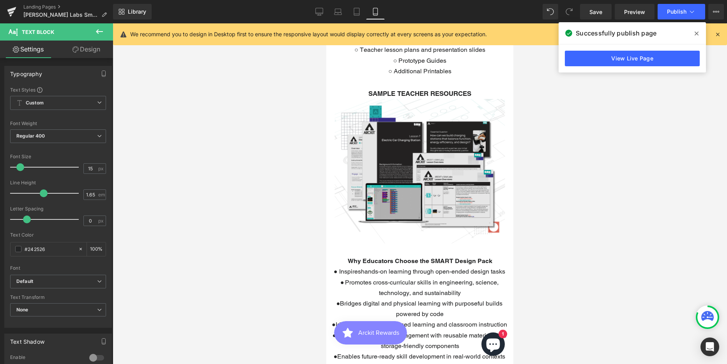
scroll to position [908, 0]
